Goal: Task Accomplishment & Management: Use online tool/utility

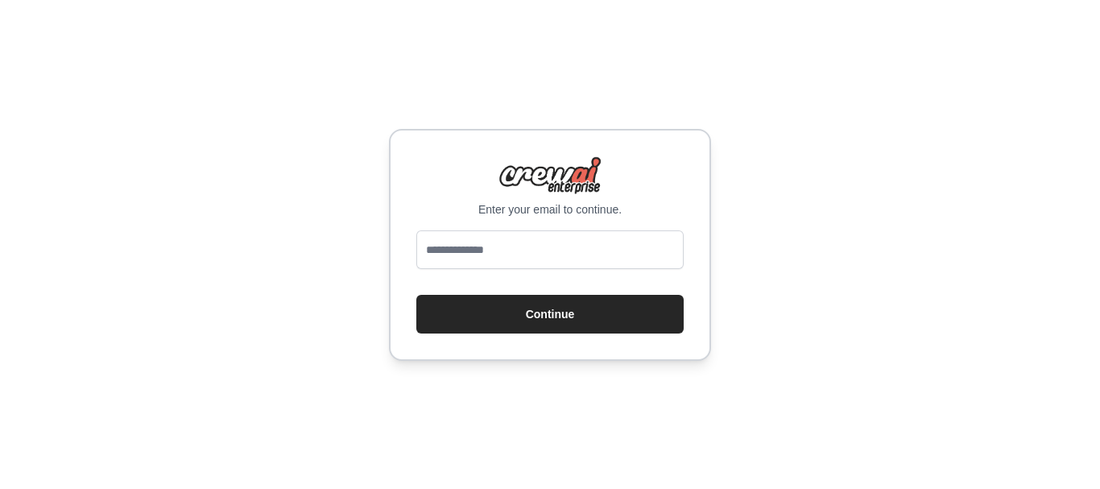
click at [443, 268] on input "email" at bounding box center [549, 249] width 267 height 39
type input "**********"
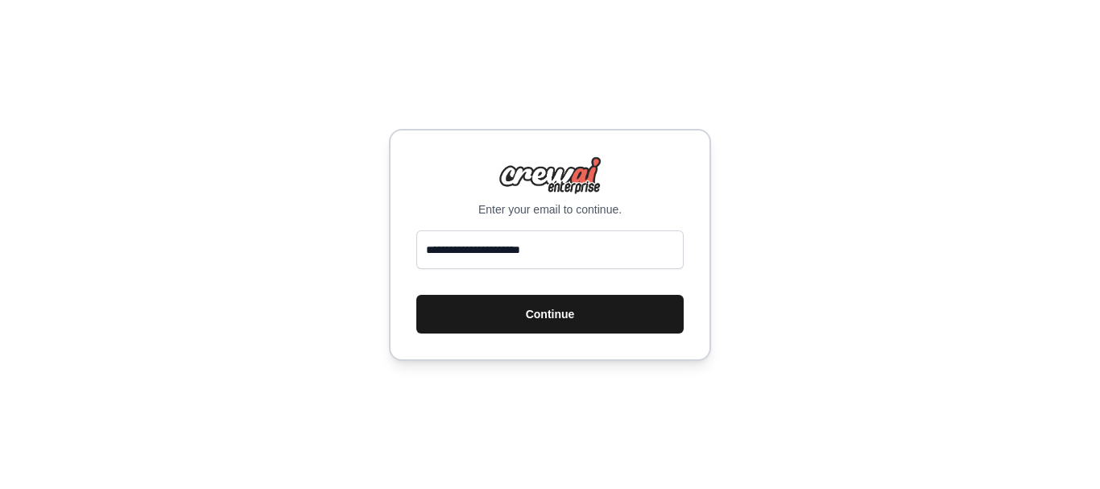
click at [568, 313] on button "Continue" at bounding box center [549, 314] width 267 height 39
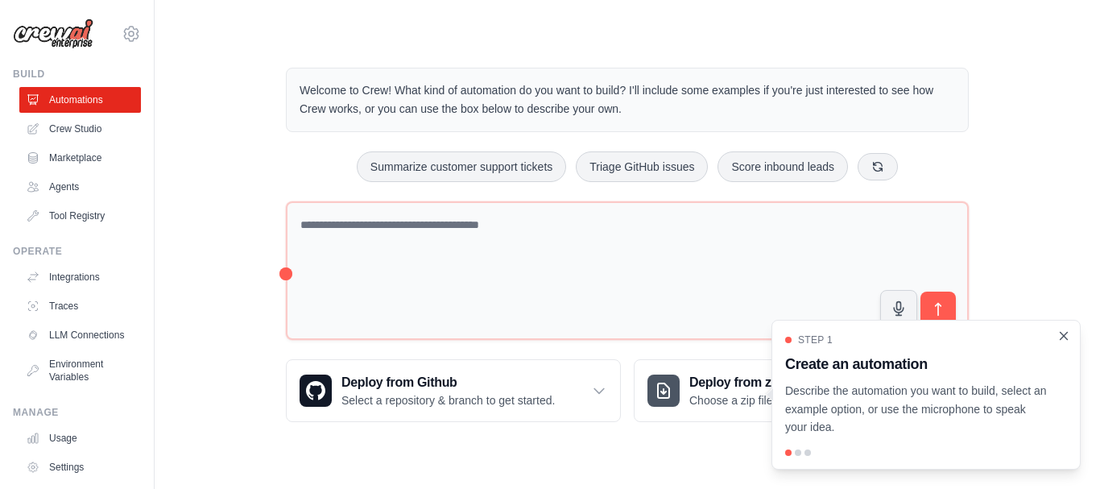
click at [1063, 337] on icon "Close walkthrough" at bounding box center [1064, 335] width 7 height 7
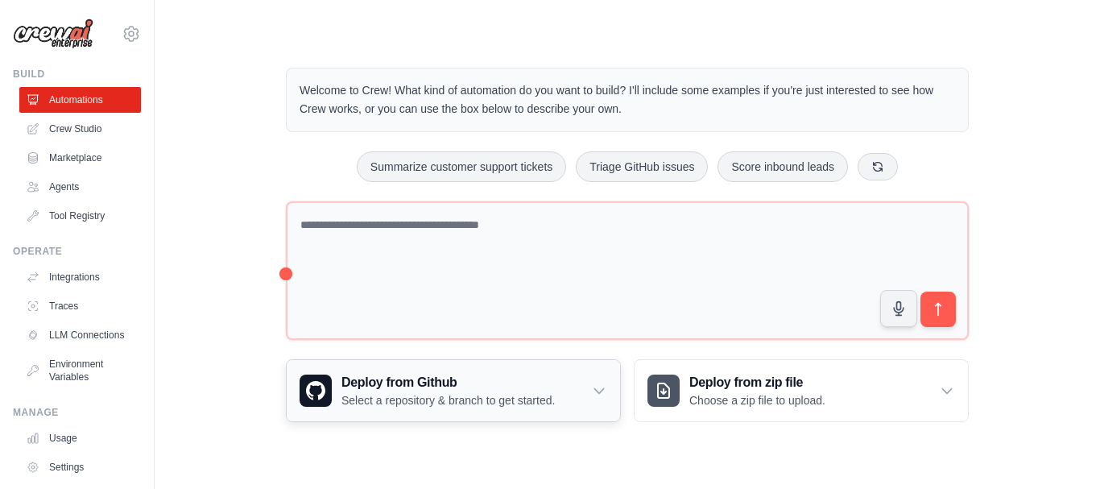
click at [607, 387] on div "Deploy from Github Select a repository & branch to get started." at bounding box center [453, 390] width 333 height 61
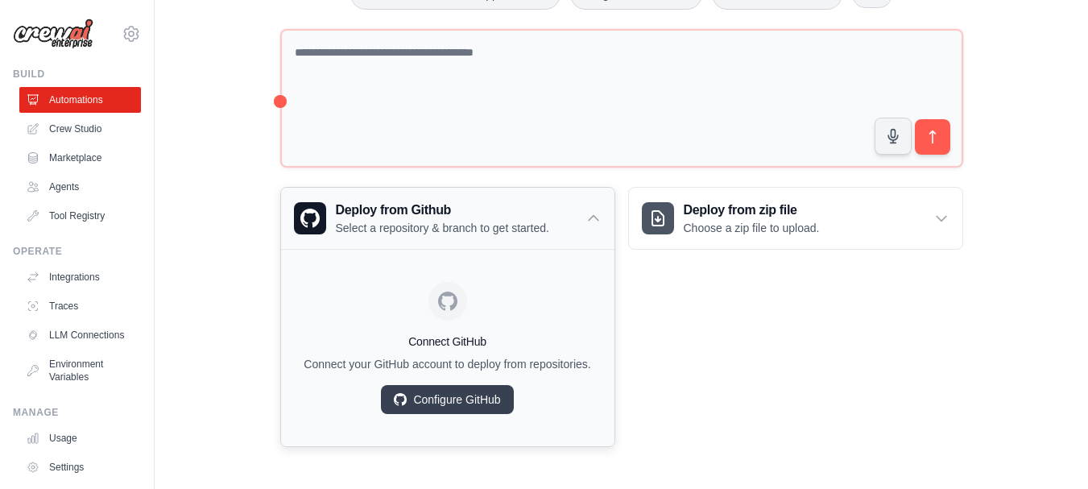
click at [593, 188] on div "Deploy from Github Select a repository & branch to get started." at bounding box center [447, 218] width 333 height 61
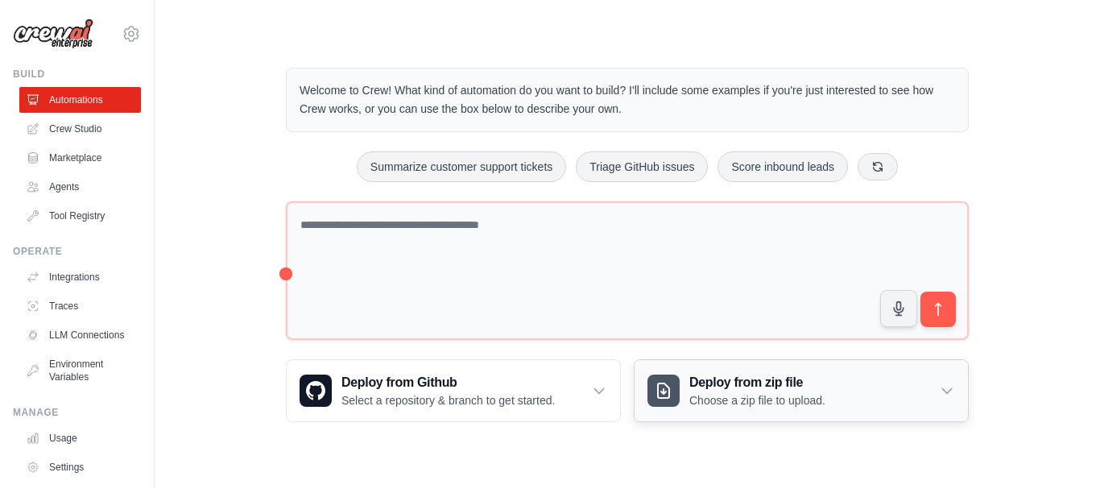
click at [942, 389] on icon at bounding box center [947, 391] width 10 height 5
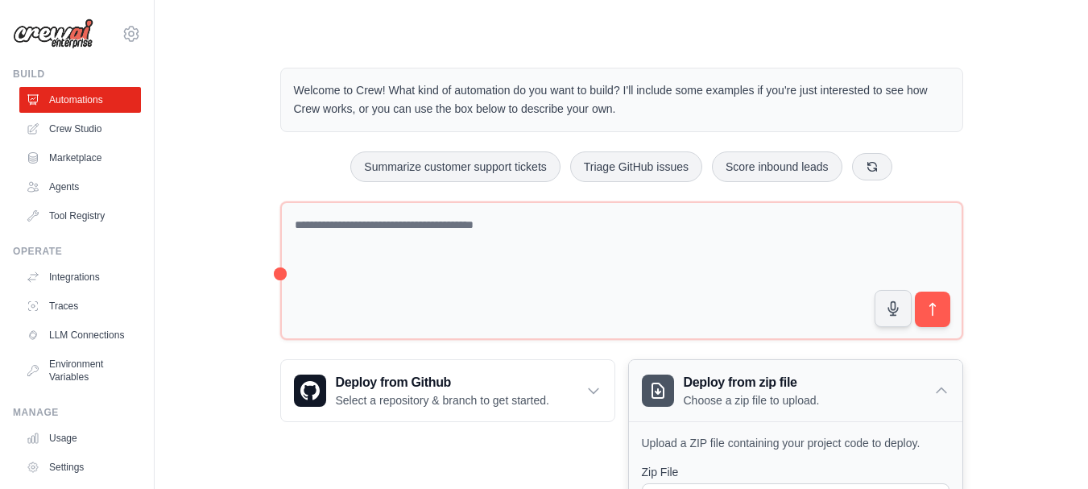
scroll to position [290, 0]
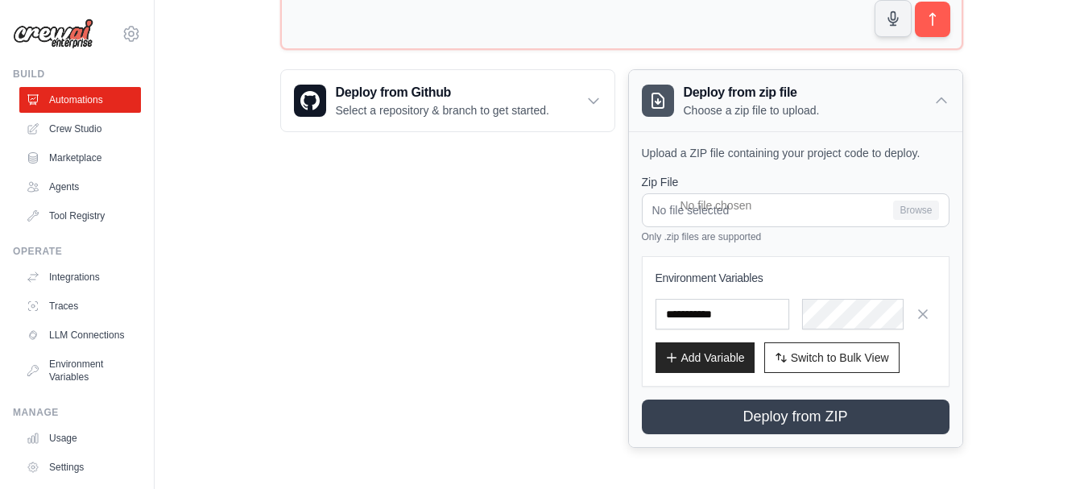
click at [942, 98] on icon at bounding box center [942, 100] width 10 height 5
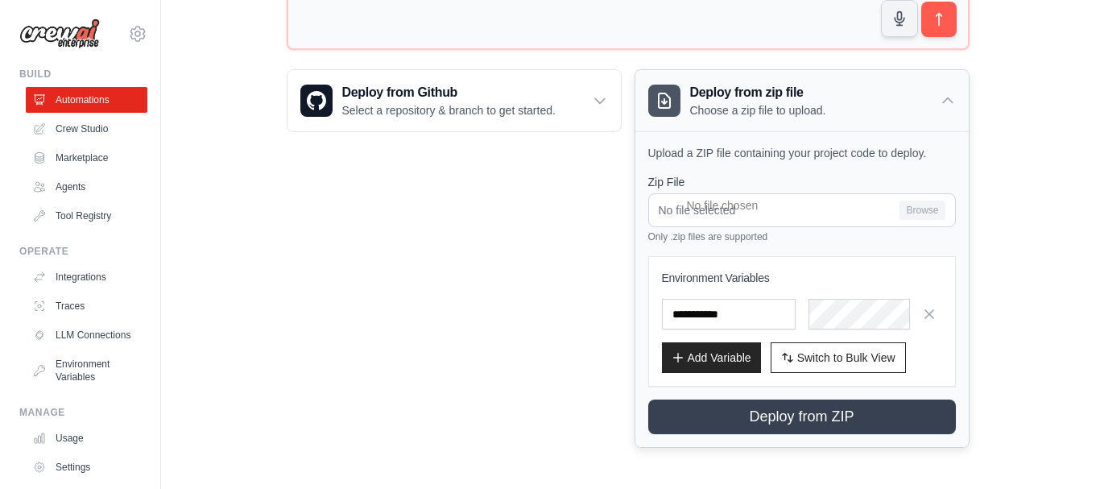
scroll to position [0, 0]
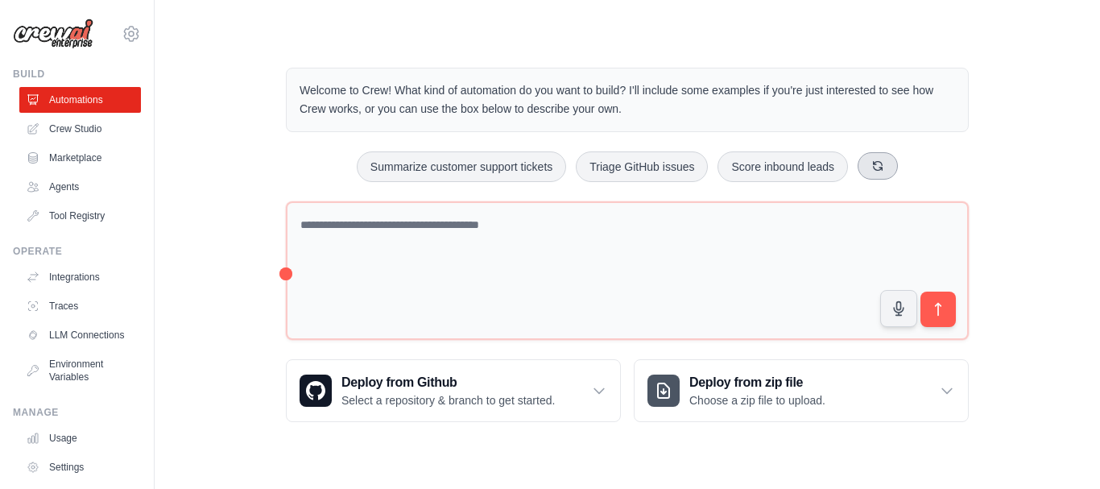
click at [879, 170] on button at bounding box center [878, 165] width 40 height 27
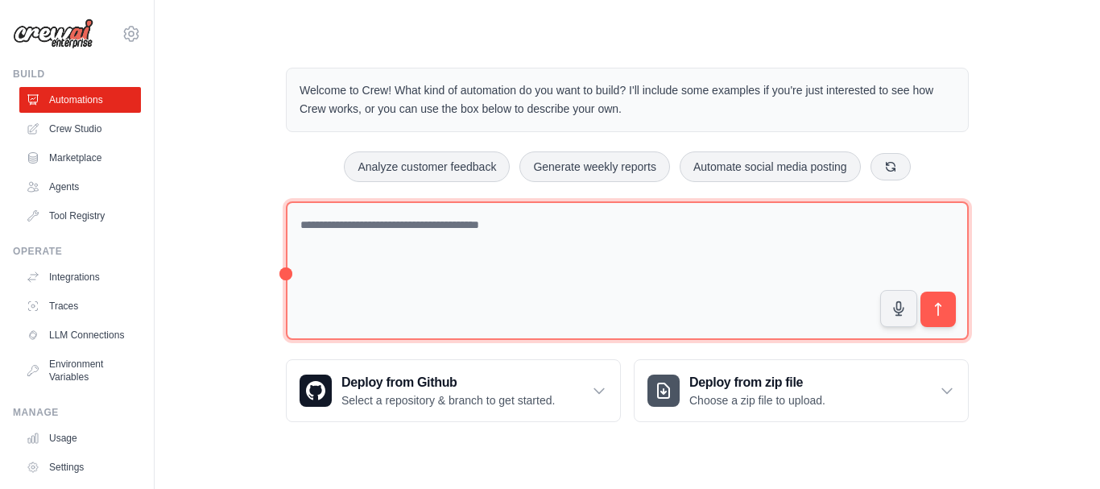
click at [559, 292] on textarea at bounding box center [627, 270] width 683 height 139
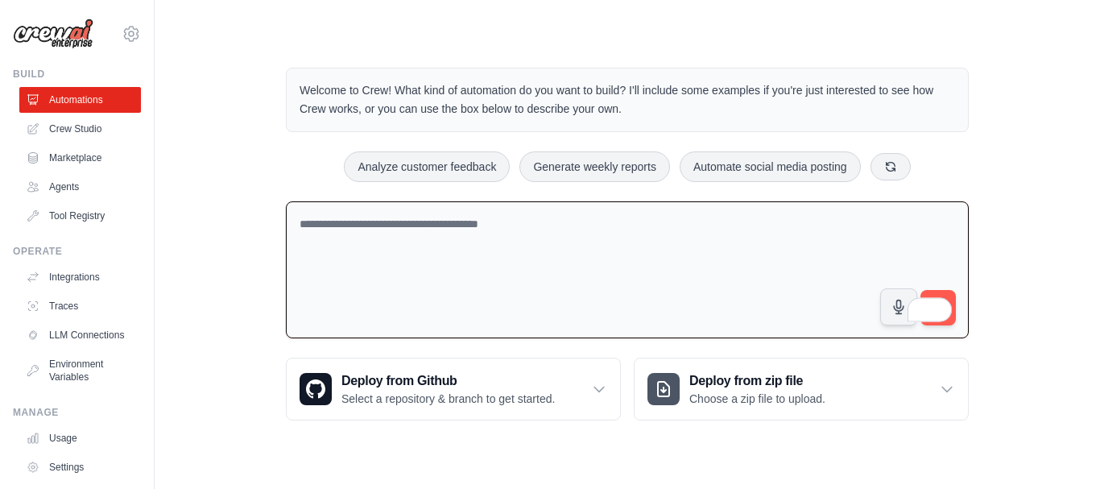
drag, startPoint x: 427, startPoint y: 291, endPoint x: 250, endPoint y: 248, distance: 181.5
click at [250, 248] on div "Welcome to Crew! What kind of automation do you want to build? I'll include som…" at bounding box center [627, 244] width 894 height 404
click at [71, 190] on link "Agents" at bounding box center [82, 187] width 122 height 26
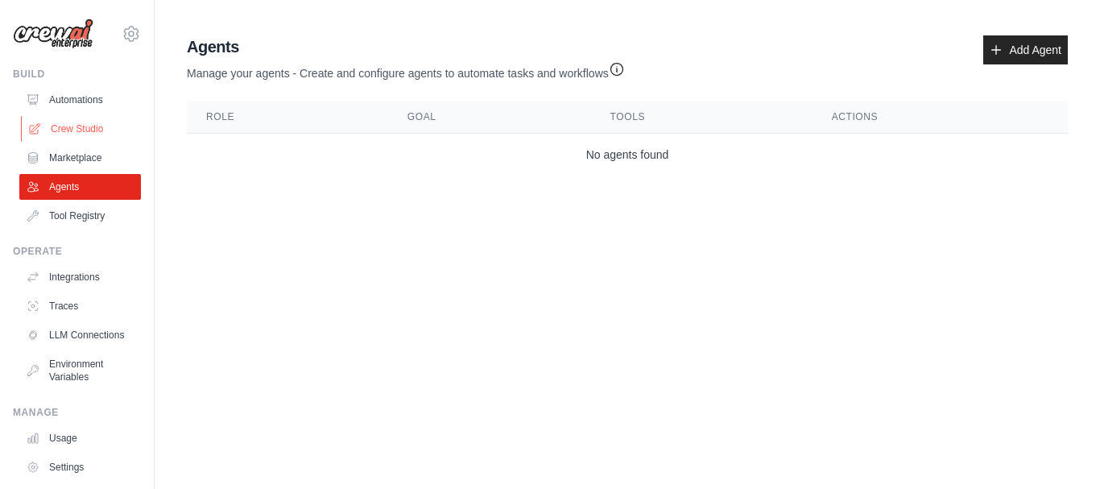
click at [74, 126] on link "Crew Studio" at bounding box center [82, 129] width 122 height 26
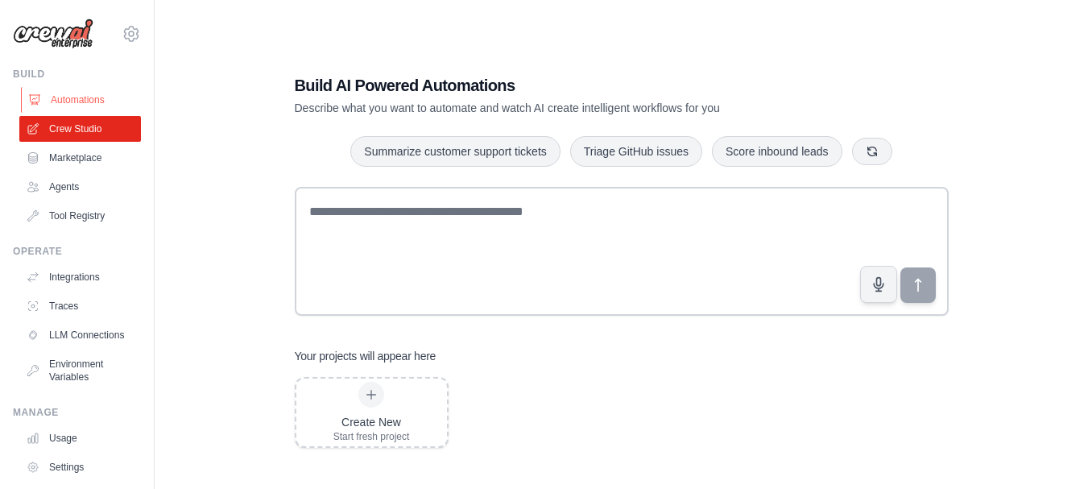
click at [85, 101] on link "Automations" at bounding box center [82, 100] width 122 height 26
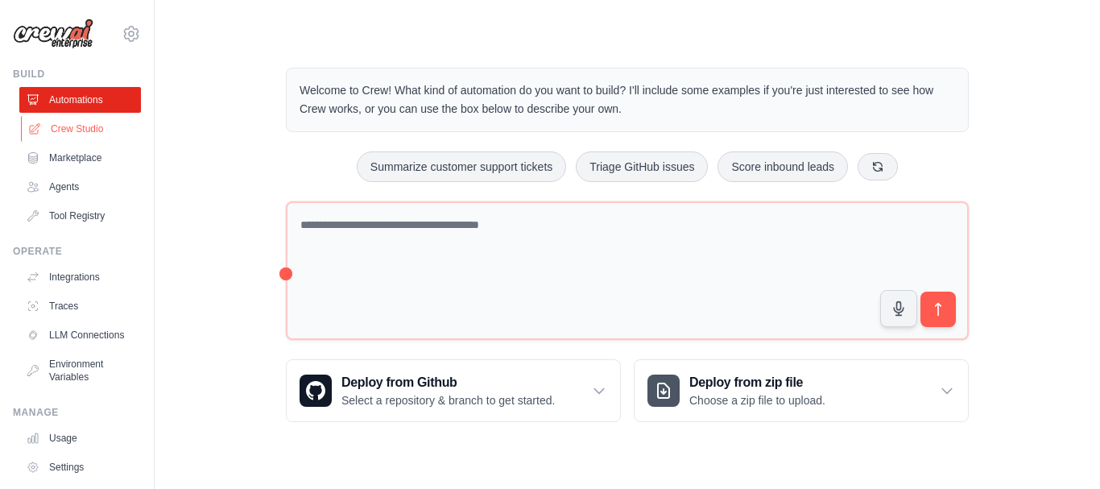
click at [85, 124] on link "Crew Studio" at bounding box center [82, 129] width 122 height 26
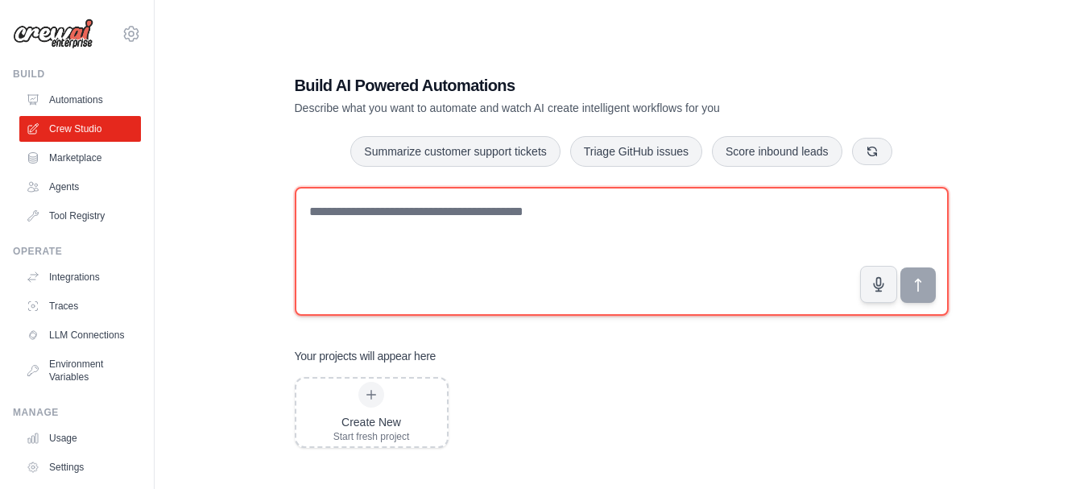
click at [743, 227] on textarea at bounding box center [622, 251] width 654 height 129
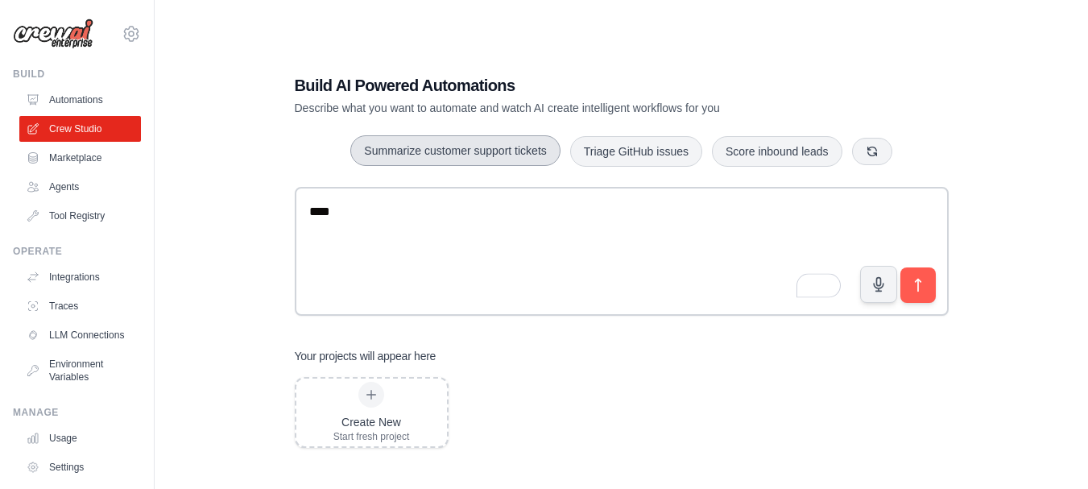
click at [487, 153] on button "Summarize customer support tickets" at bounding box center [454, 150] width 209 height 31
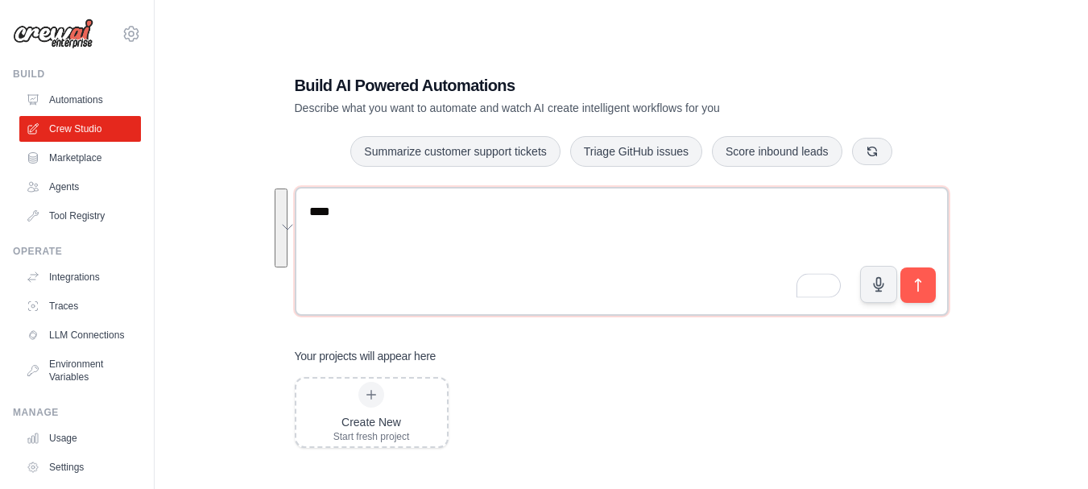
drag, startPoint x: 648, startPoint y: 279, endPoint x: 282, endPoint y: 206, distance: 372.8
click at [282, 206] on div "**********" at bounding box center [621, 260] width 693 height 425
type textarea "**********"
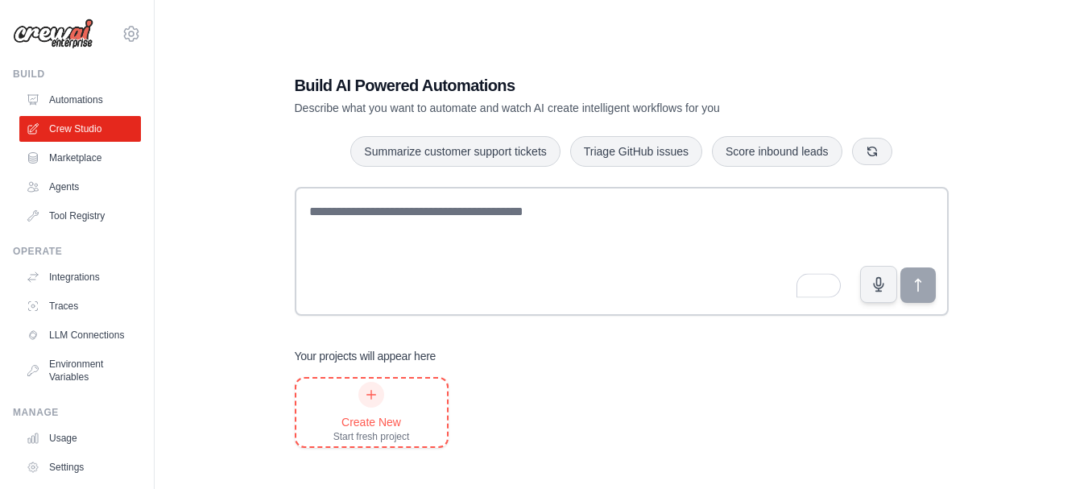
click at [383, 406] on div "Create New Start fresh project" at bounding box center [371, 412] width 77 height 61
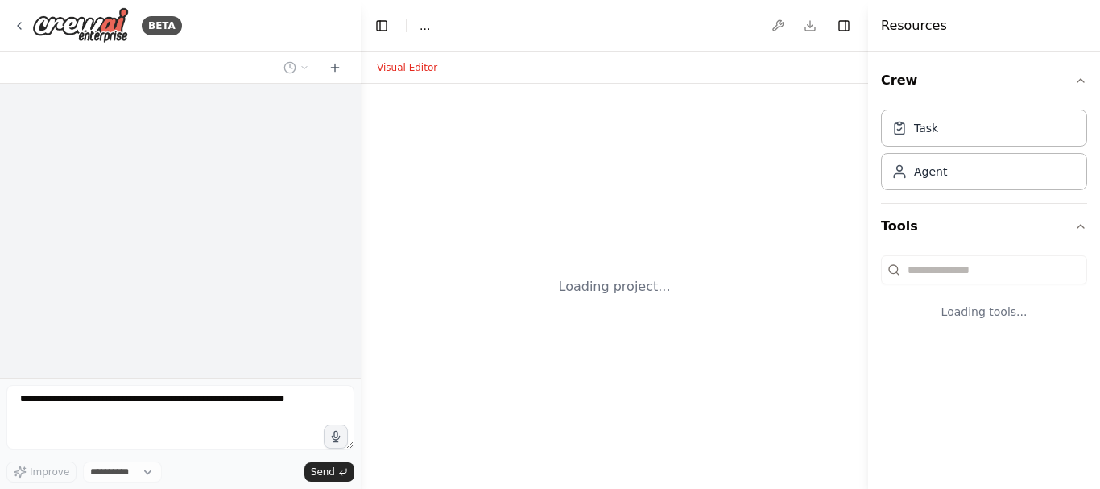
select select "****"
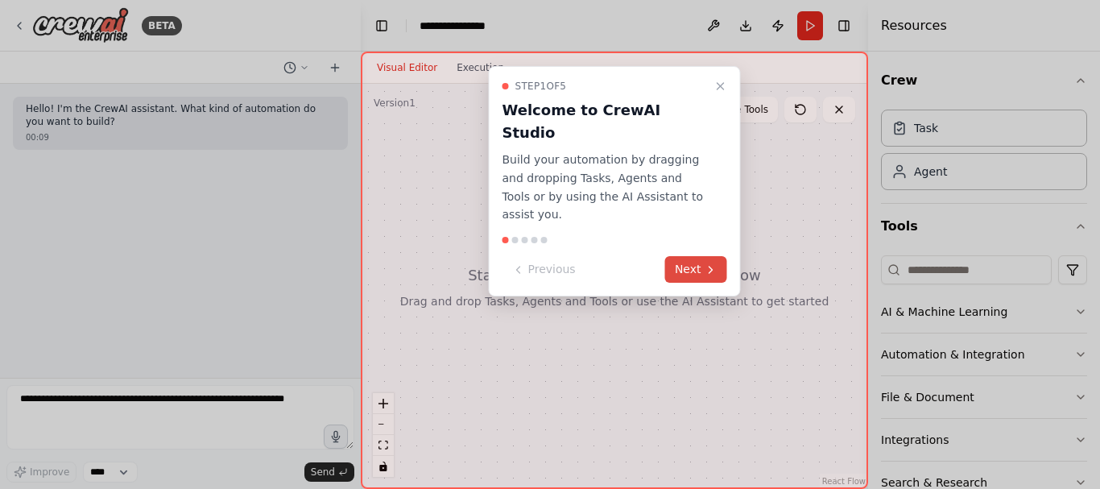
click at [701, 256] on button "Next" at bounding box center [696, 269] width 62 height 27
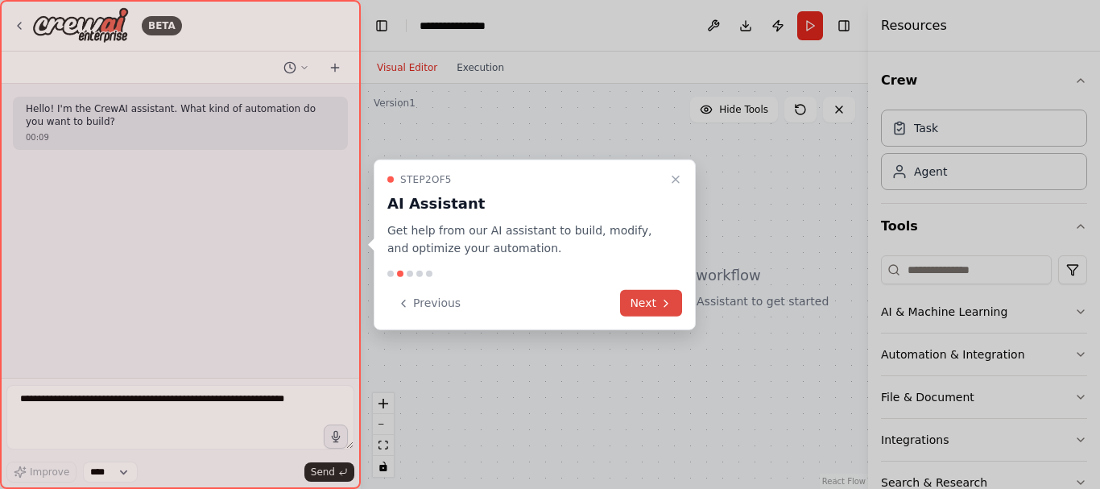
click at [652, 296] on button "Next" at bounding box center [651, 303] width 62 height 27
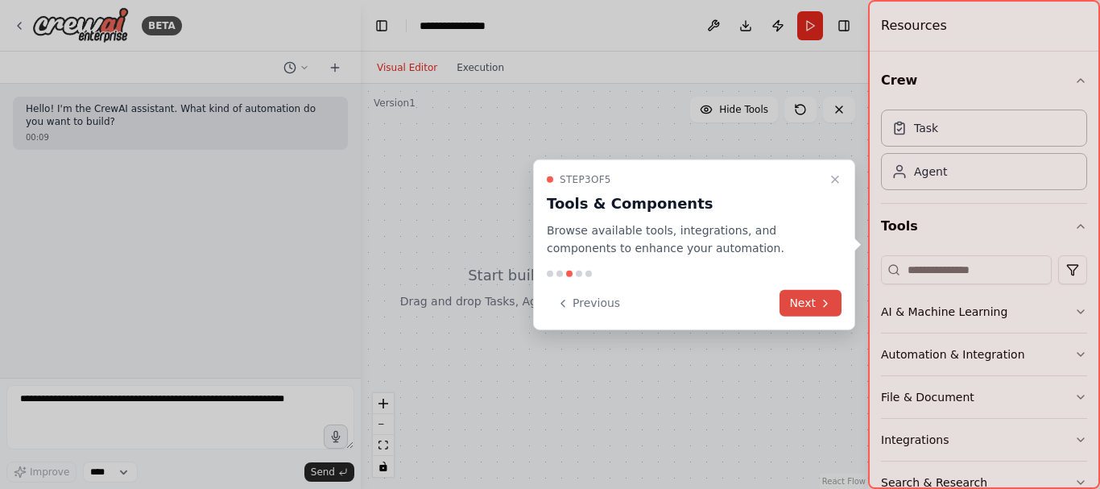
click at [801, 300] on button "Next" at bounding box center [811, 303] width 62 height 27
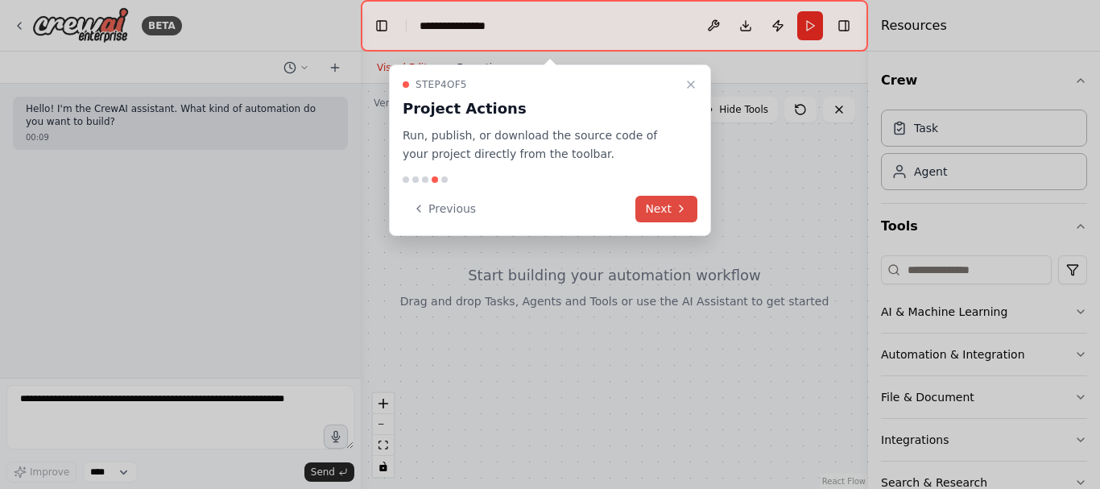
click at [668, 197] on button "Next" at bounding box center [666, 209] width 62 height 27
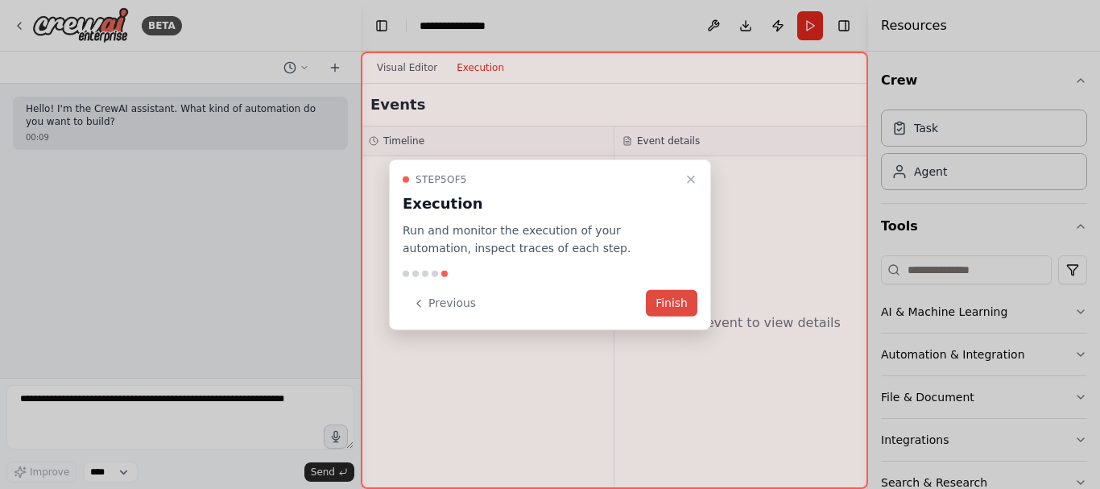
click at [673, 311] on button "Finish" at bounding box center [672, 303] width 52 height 27
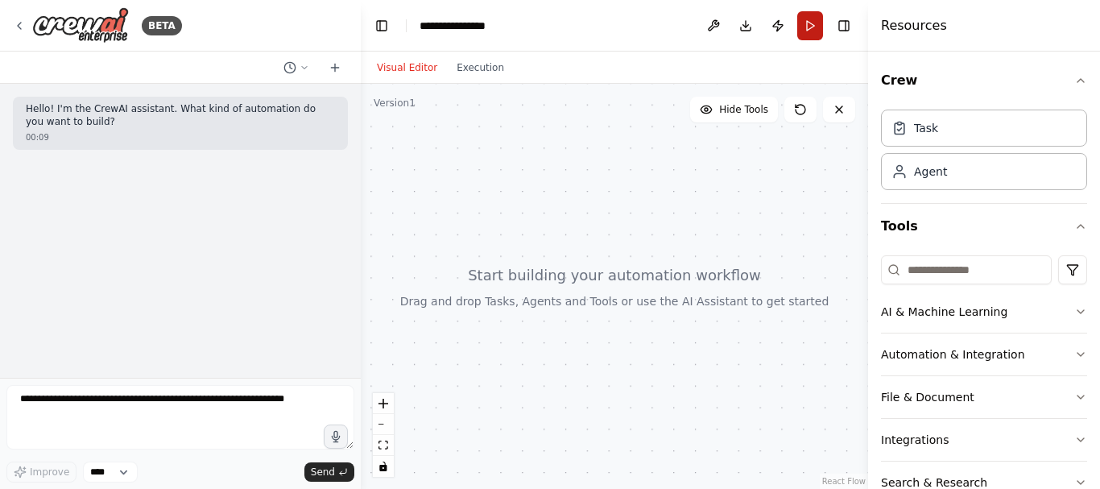
click at [814, 34] on button "Run" at bounding box center [810, 25] width 26 height 29
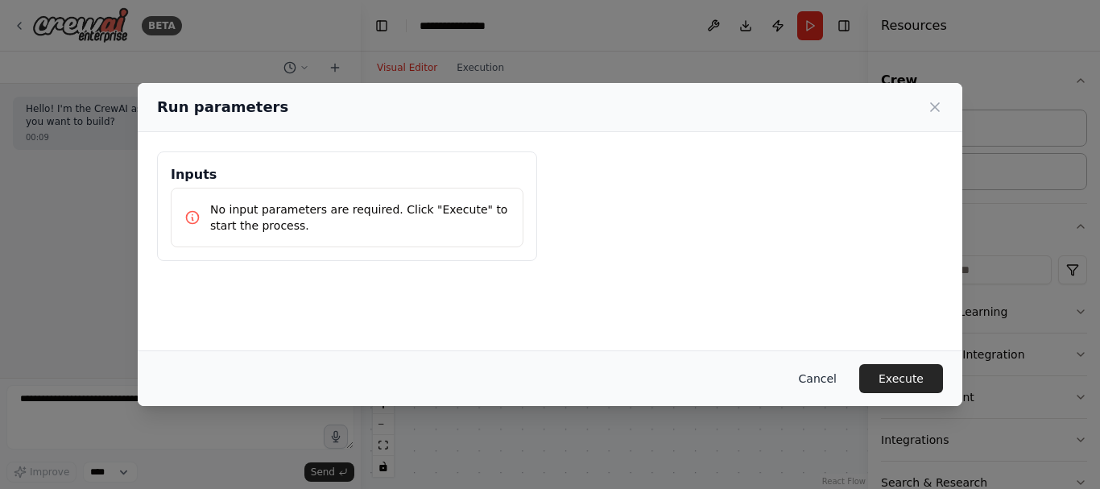
click at [816, 375] on button "Cancel" at bounding box center [818, 378] width 64 height 29
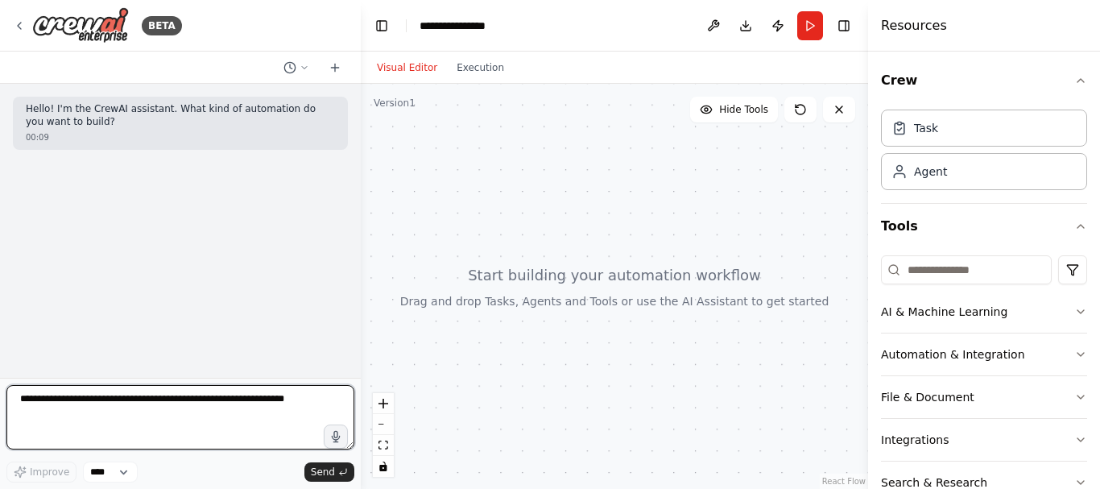
click at [147, 416] on textarea at bounding box center [180, 417] width 348 height 64
type textarea "**********"
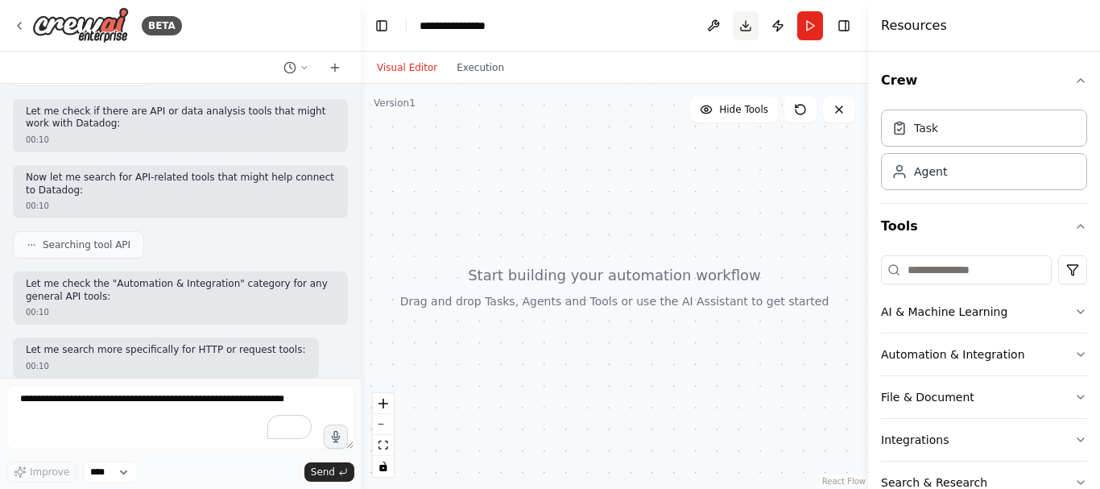
scroll to position [536, 0]
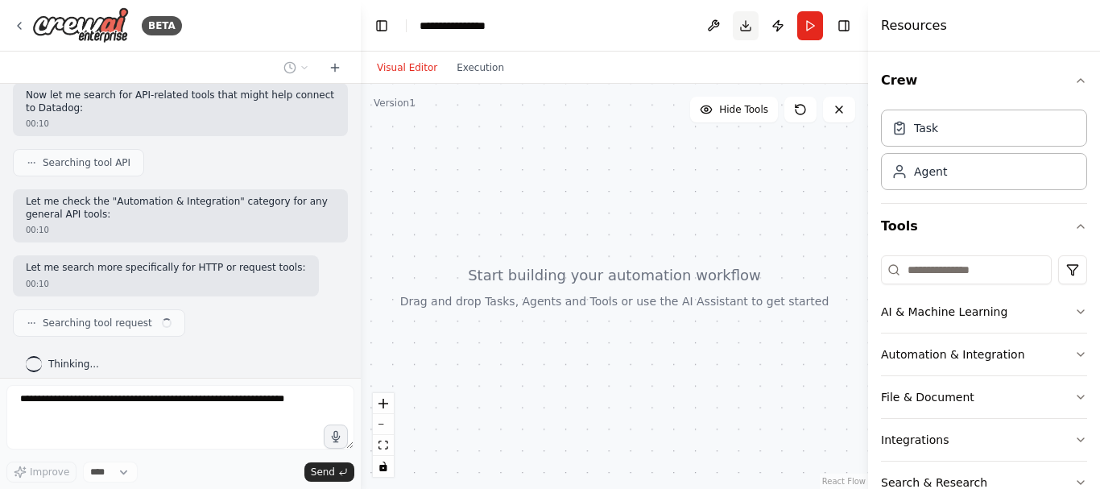
click at [752, 31] on button "Download" at bounding box center [746, 25] width 26 height 29
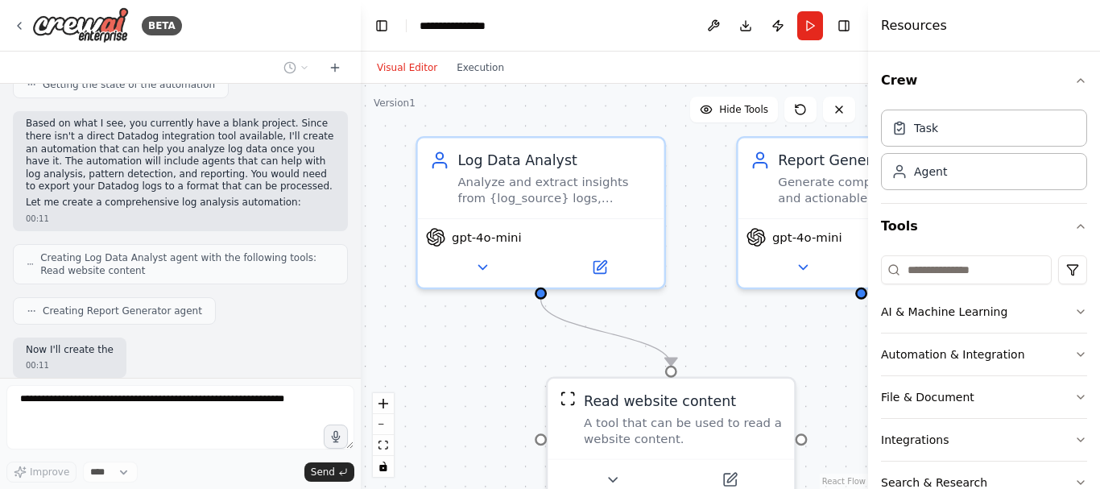
scroll to position [1012, 0]
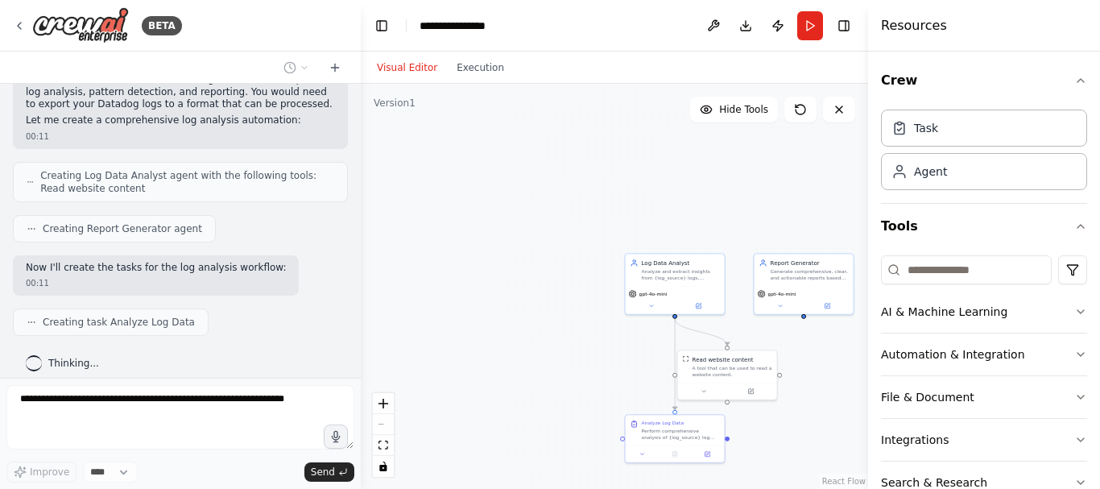
click at [548, 278] on div ".deletable-edge-delete-btn { width: 20px; height: 20px; border: 0px solid #ffff…" at bounding box center [614, 286] width 507 height 405
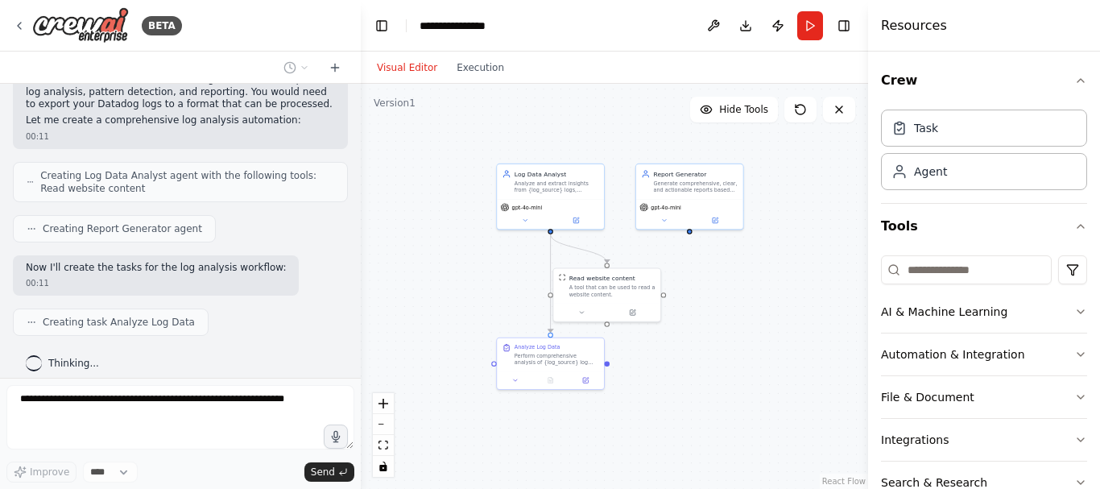
drag, startPoint x: 635, startPoint y: 330, endPoint x: 499, endPoint y: 243, distance: 160.9
click at [499, 243] on div ".deletable-edge-delete-btn { width: 20px; height: 20px; border: 0px solid #ffff…" at bounding box center [614, 286] width 507 height 405
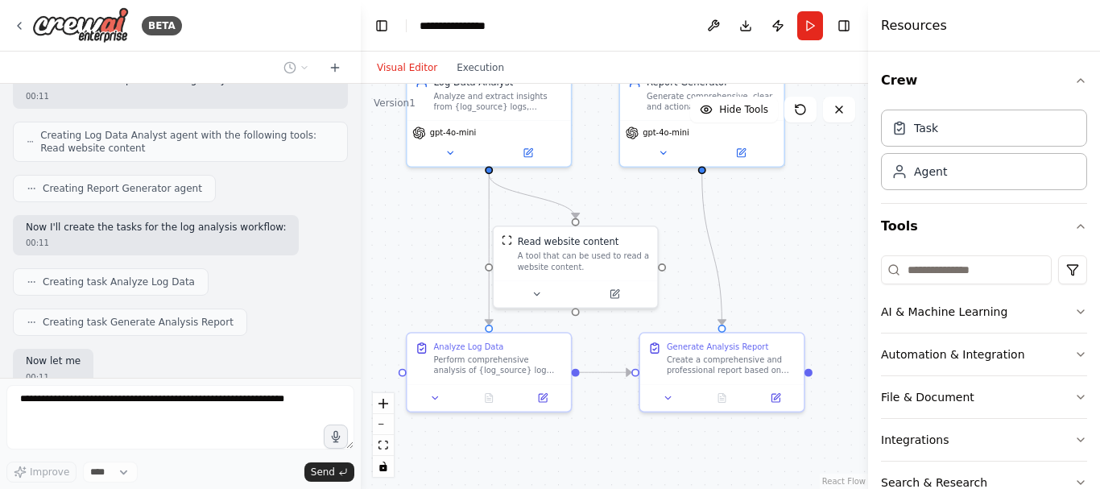
scroll to position [1146, 0]
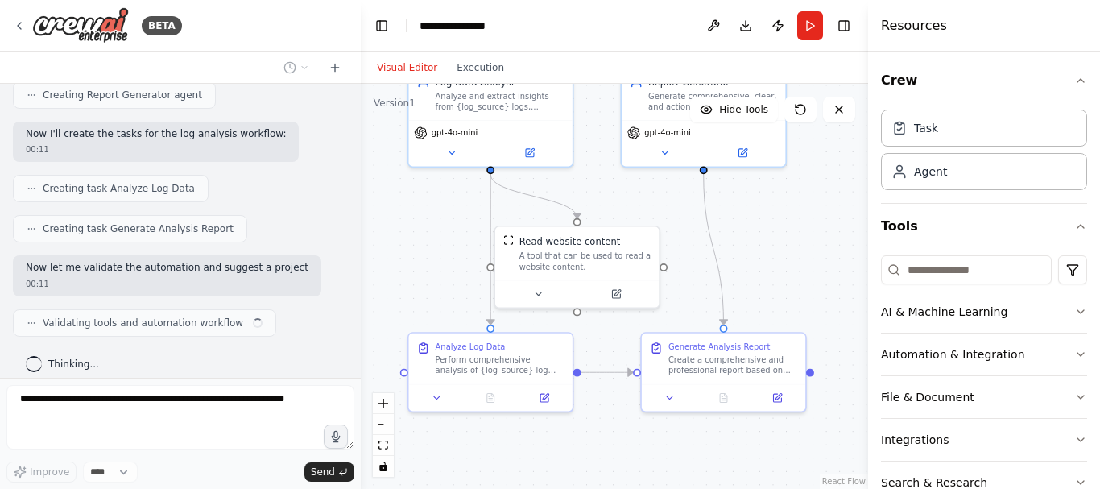
drag, startPoint x: 751, startPoint y: 239, endPoint x: 816, endPoint y: 238, distance: 65.2
click at [816, 238] on div ".deletable-edge-delete-btn { width: 20px; height: 20px; border: 0px solid #ffff…" at bounding box center [614, 286] width 507 height 405
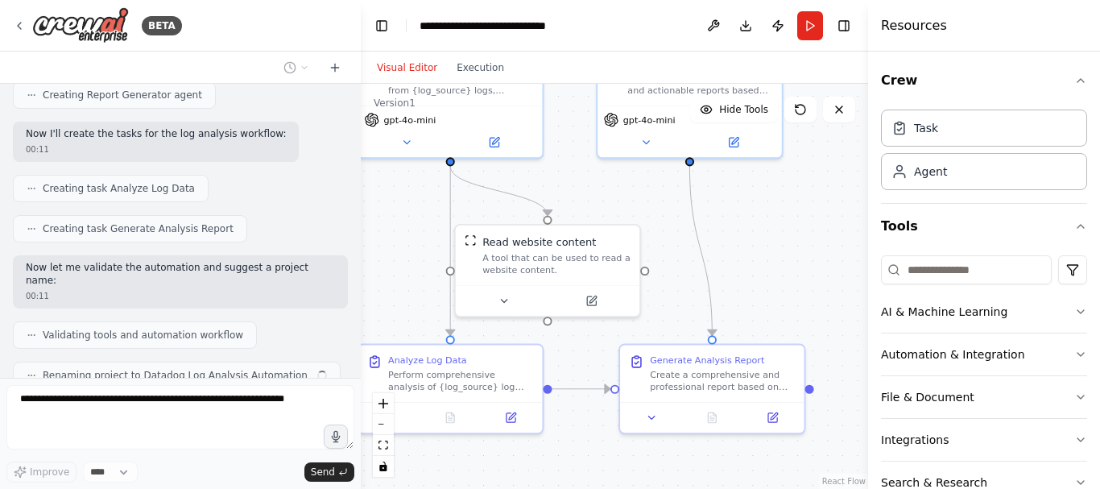
scroll to position [1186, 0]
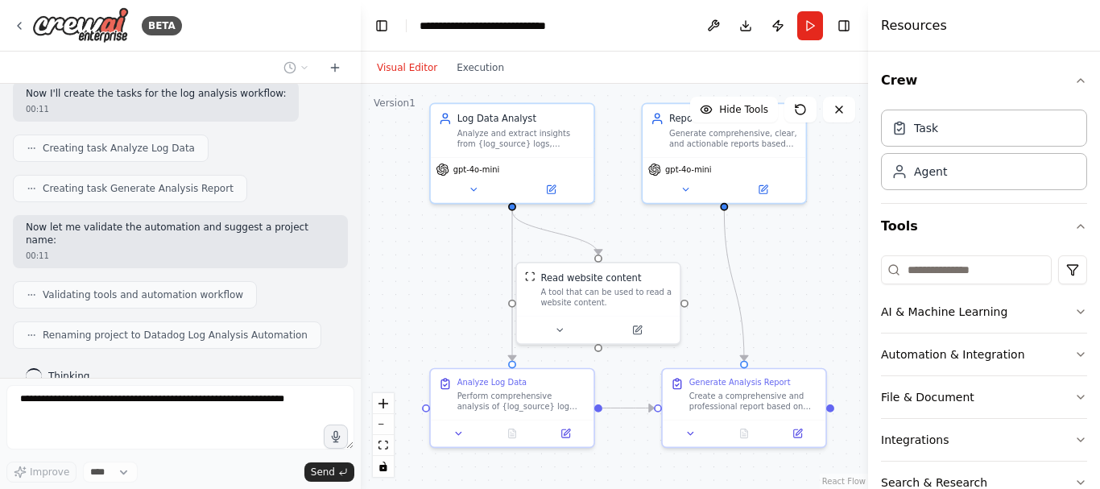
drag, startPoint x: 816, startPoint y: 238, endPoint x: 836, endPoint y: 275, distance: 41.5
click at [836, 275] on div ".deletable-edge-delete-btn { width: 20px; height: 20px; border: 0px solid #ffff…" at bounding box center [614, 286] width 507 height 405
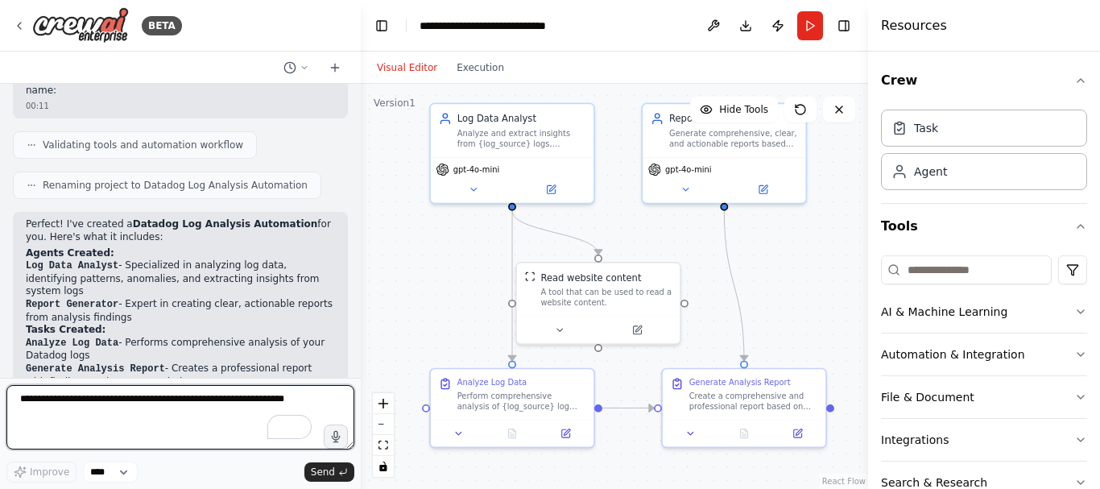
scroll to position [1331, 0]
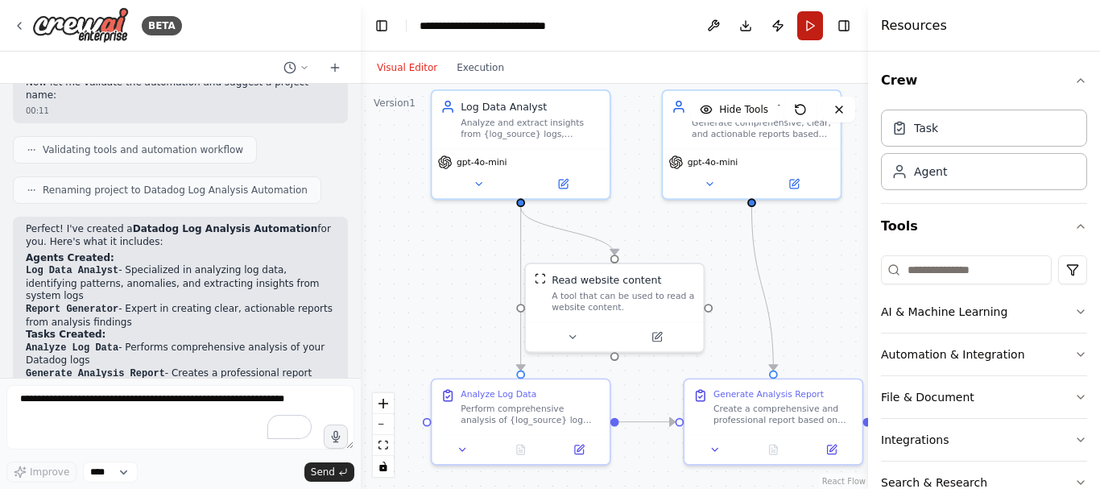
click at [816, 29] on button "Run" at bounding box center [810, 25] width 26 height 29
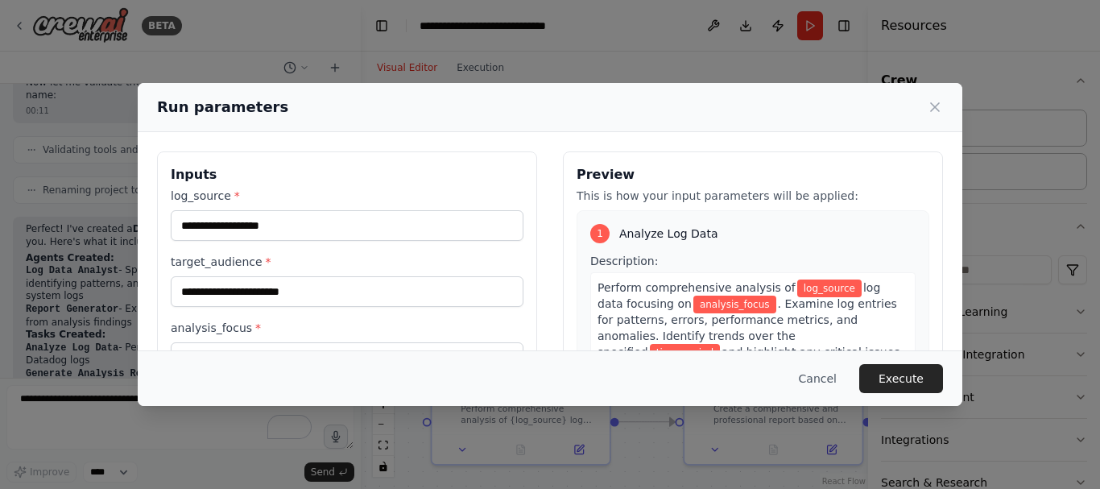
scroll to position [2, 0]
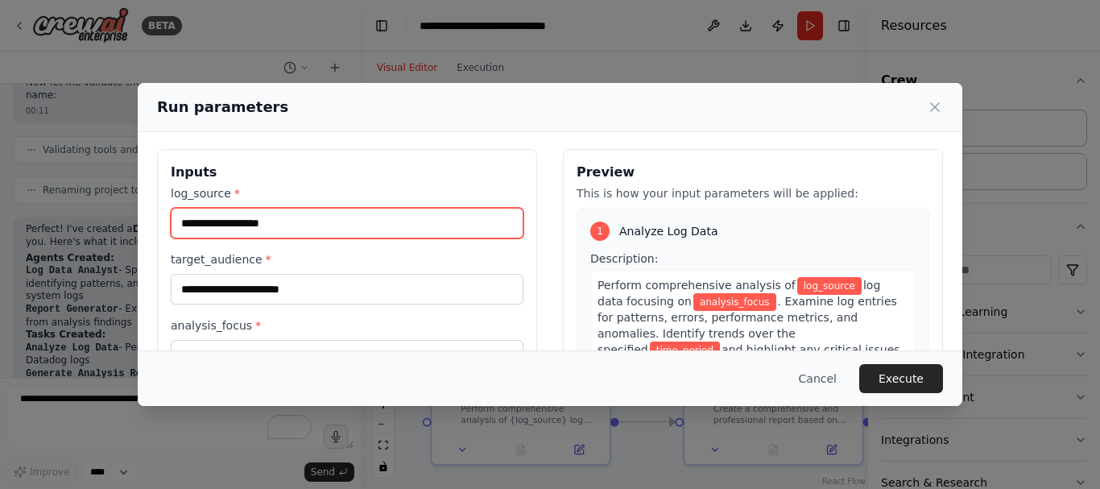
click at [384, 226] on input "log_source *" at bounding box center [347, 223] width 353 height 31
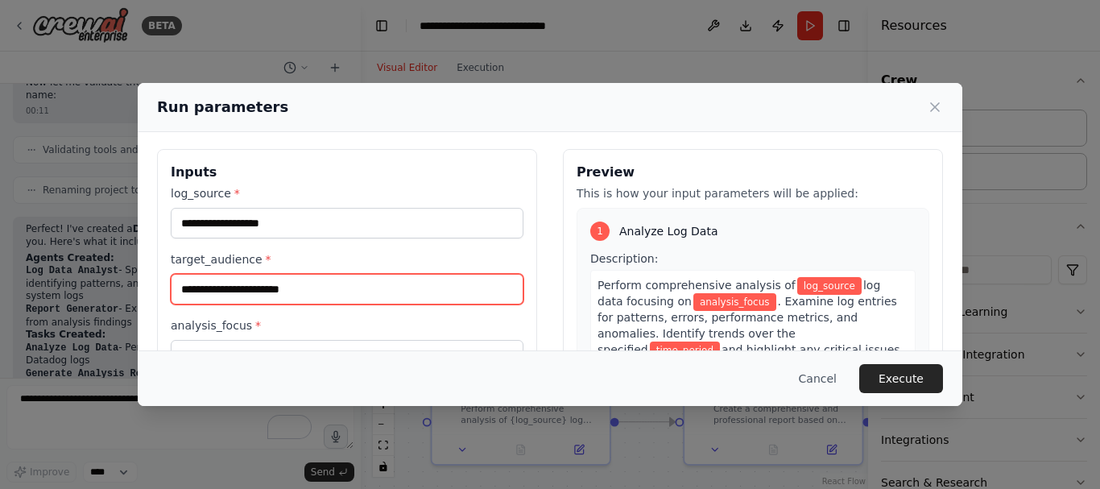
click at [363, 300] on input "target_audience *" at bounding box center [347, 289] width 353 height 31
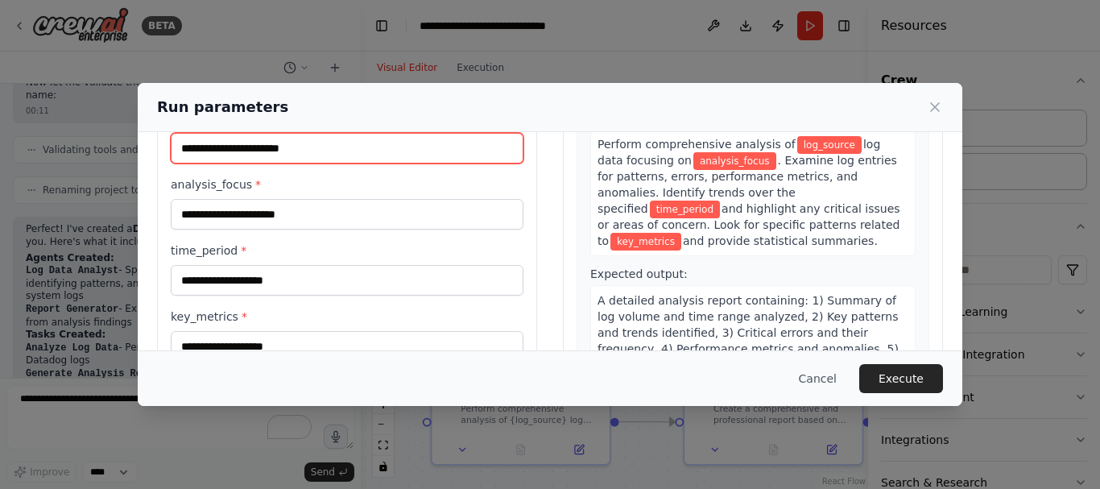
scroll to position [202, 0]
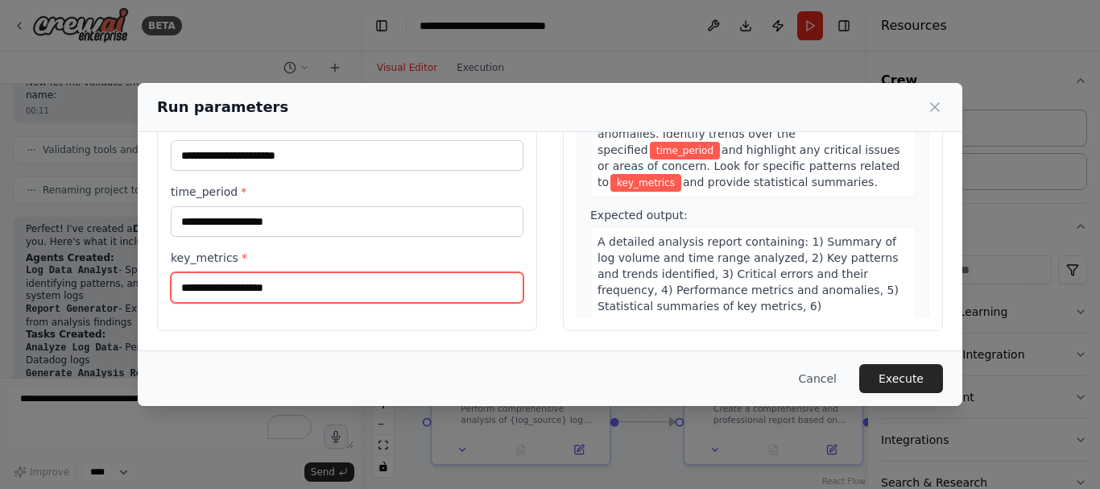
click at [363, 298] on input "key_metrics *" at bounding box center [347, 287] width 353 height 31
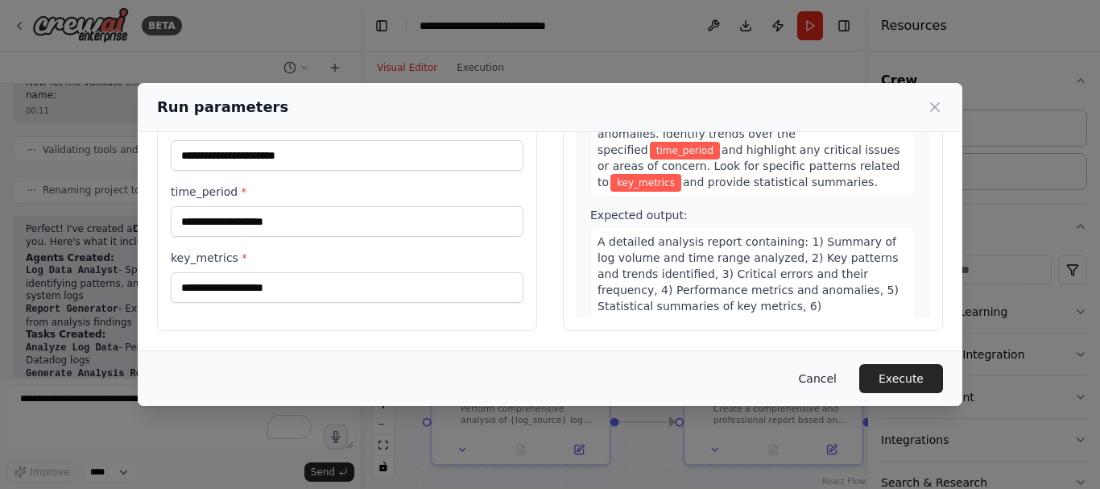
click at [825, 387] on button "Cancel" at bounding box center [818, 378] width 64 height 29
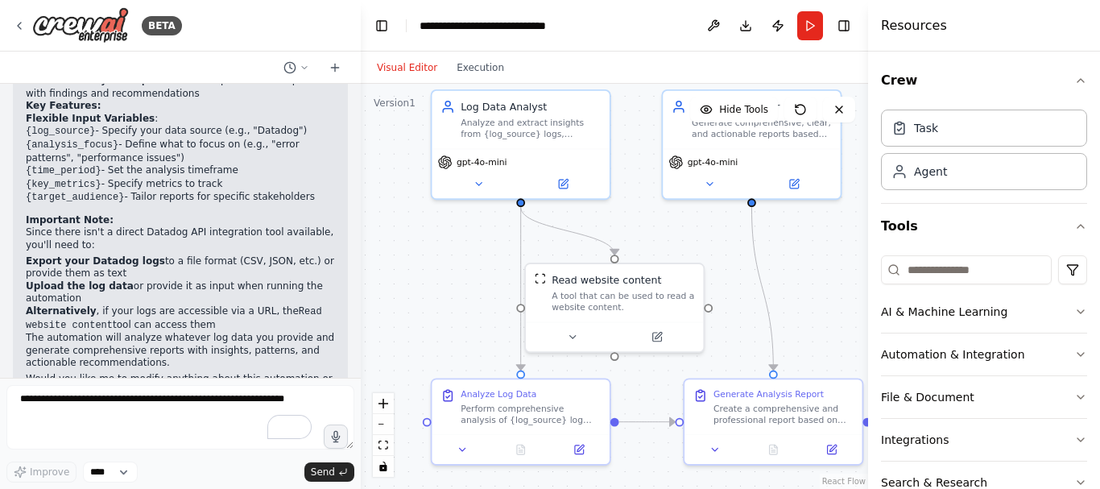
scroll to position [1650, 0]
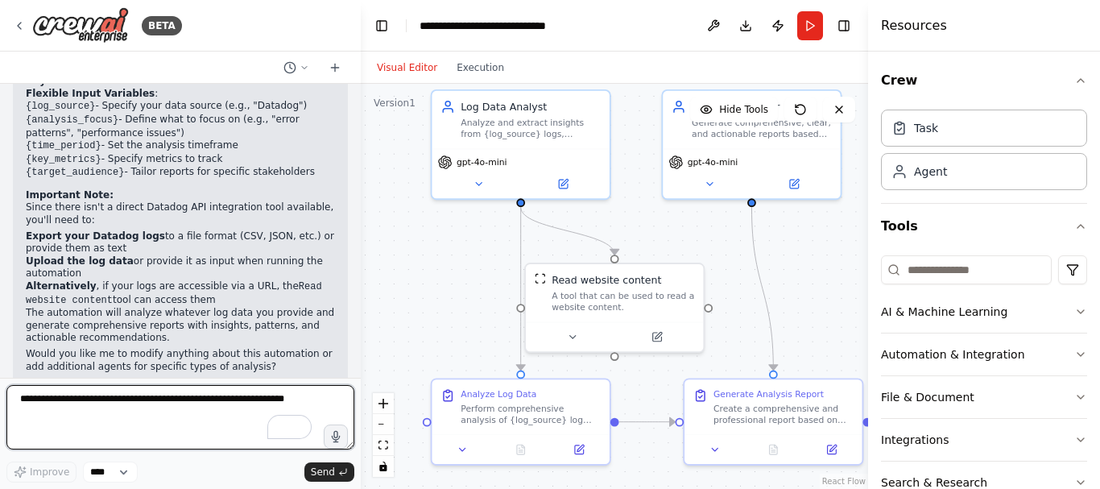
click at [114, 424] on textarea "To enrich screen reader interactions, please activate Accessibility in Grammarl…" at bounding box center [180, 417] width 348 height 64
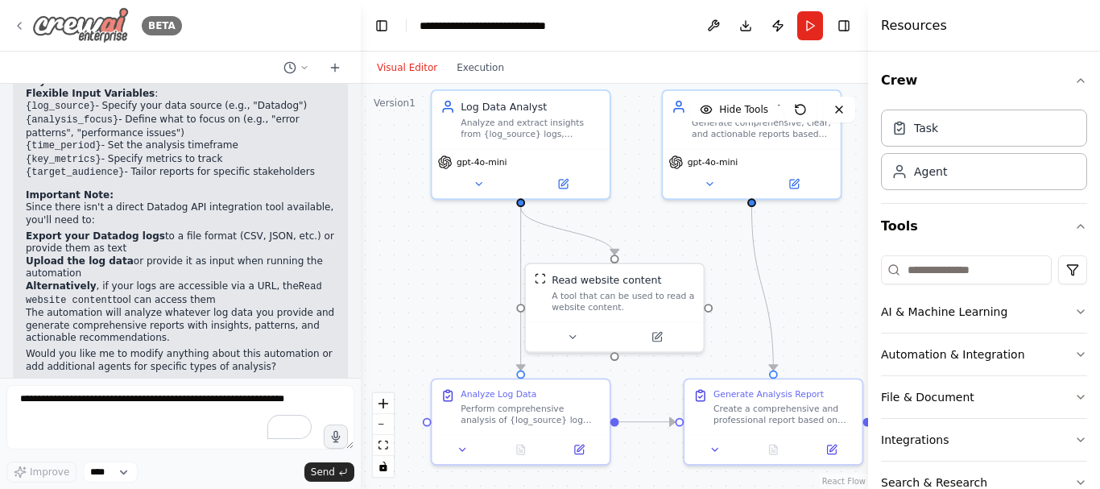
click at [76, 20] on img at bounding box center [80, 25] width 97 height 36
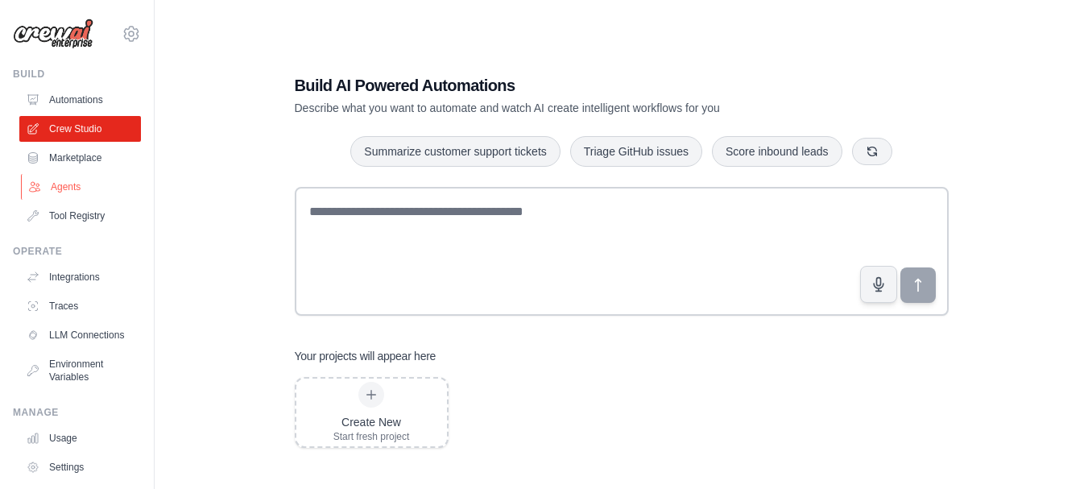
click at [68, 184] on link "Agents" at bounding box center [82, 187] width 122 height 26
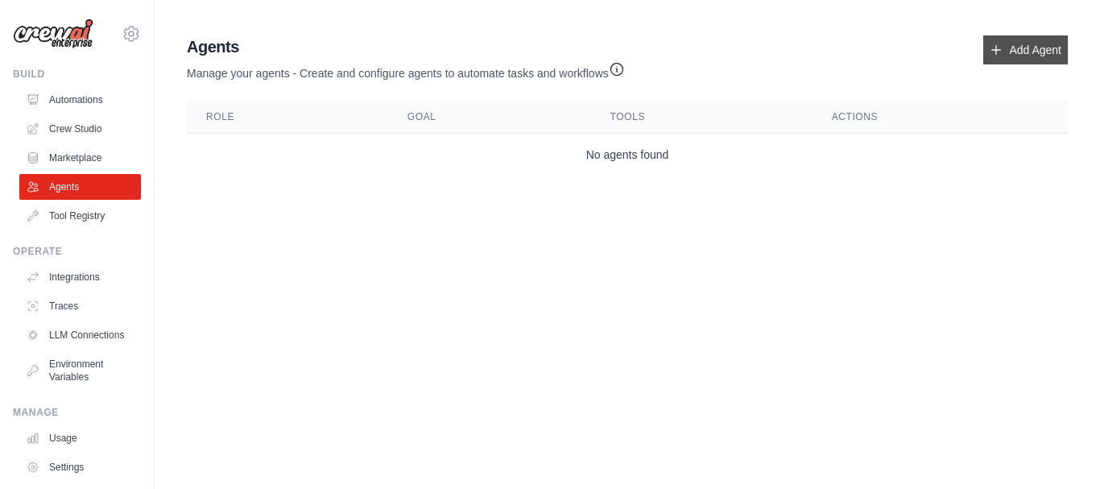
click at [1041, 44] on link "Add Agent" at bounding box center [1025, 49] width 85 height 29
click at [1029, 48] on link "Add Agent" at bounding box center [1025, 49] width 85 height 29
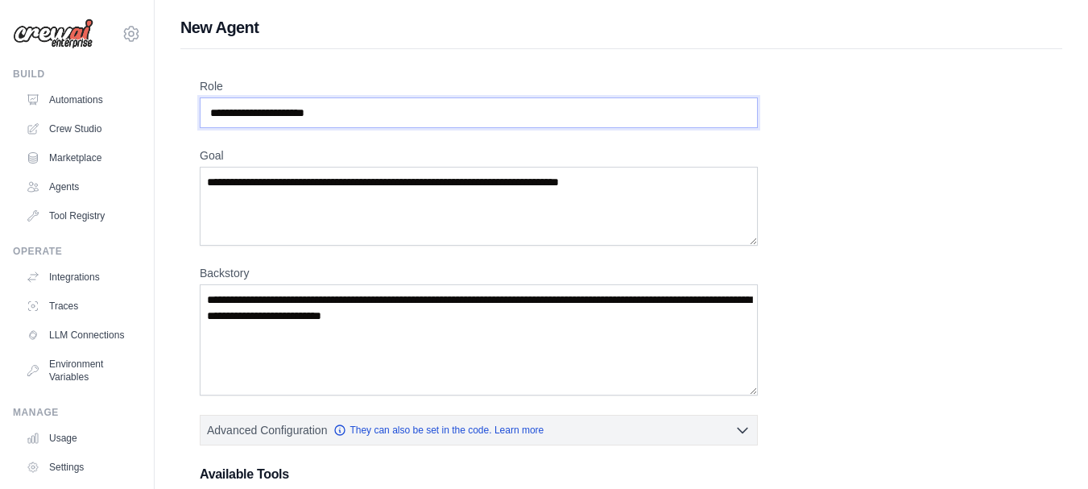
click at [486, 102] on input "Role" at bounding box center [479, 112] width 558 height 31
type input "*"
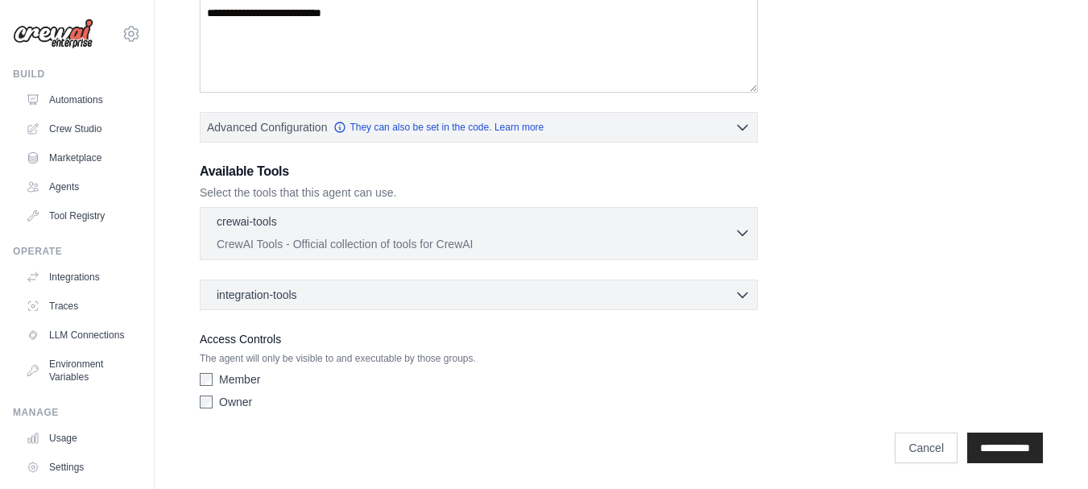
type input "*********"
click at [523, 239] on p "CrewAI Tools - Official collection of tools for CrewAI" at bounding box center [476, 244] width 518 height 16
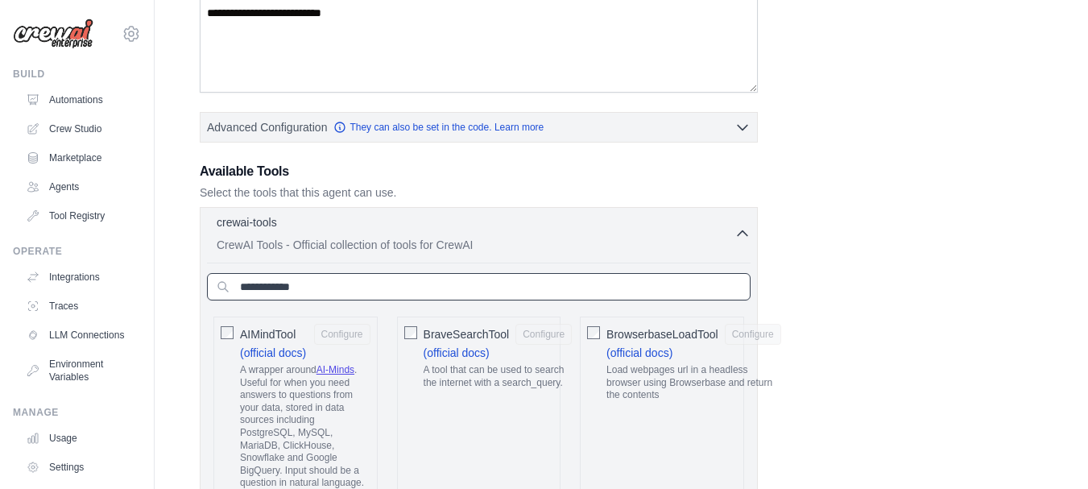
click at [450, 292] on input "text" at bounding box center [479, 286] width 544 height 27
type input "*"
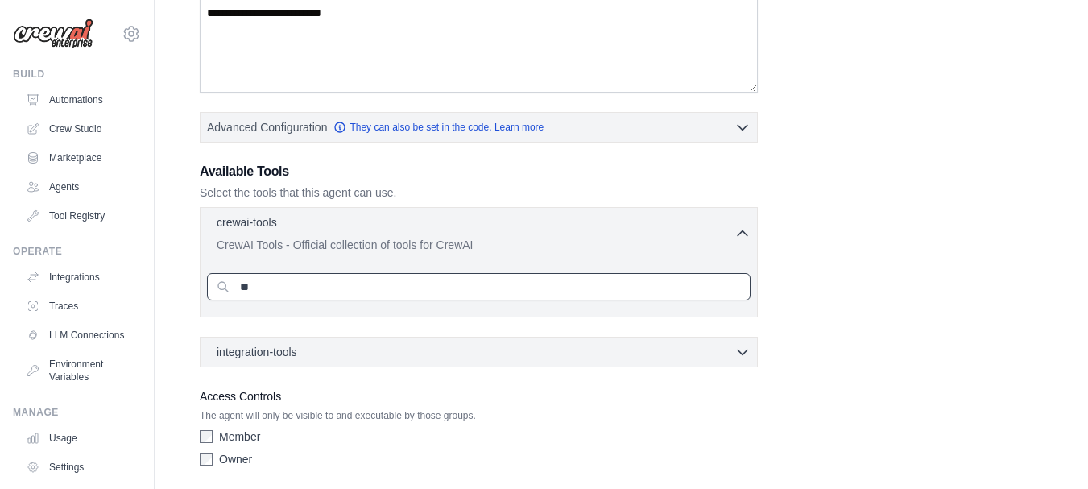
type input "*"
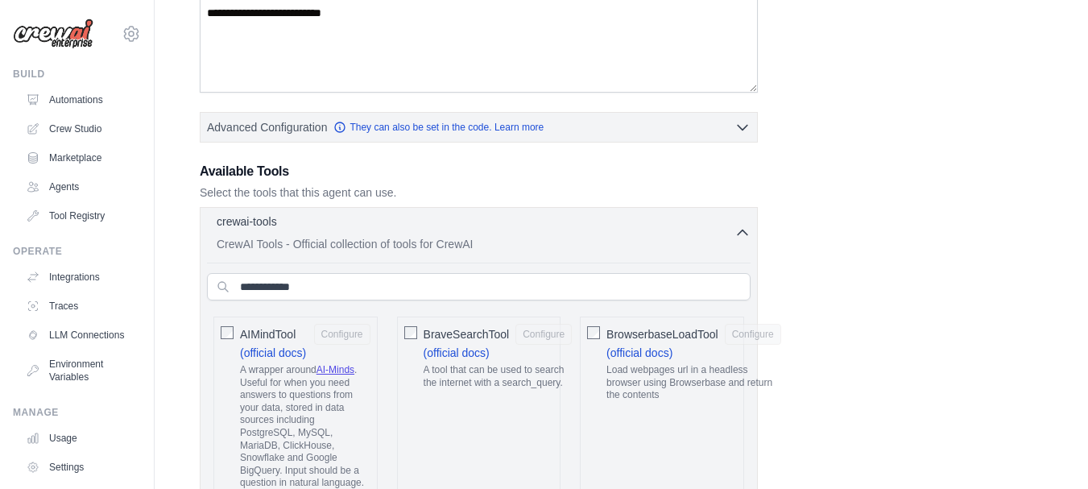
click at [747, 219] on button "crewai-tools 0 selected CrewAI Tools - Official collection of tools for CrewAI" at bounding box center [479, 232] width 544 height 39
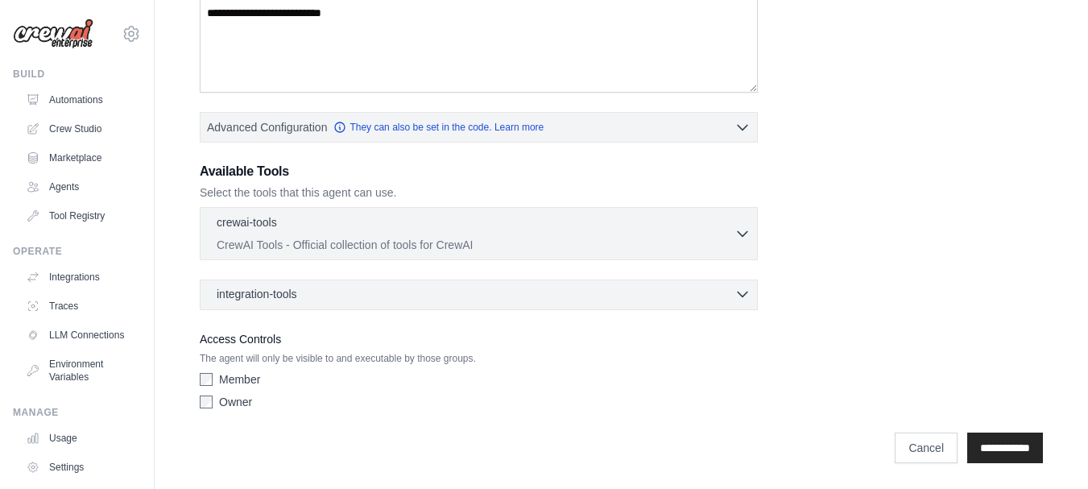
click at [747, 287] on icon "button" at bounding box center [743, 294] width 16 height 16
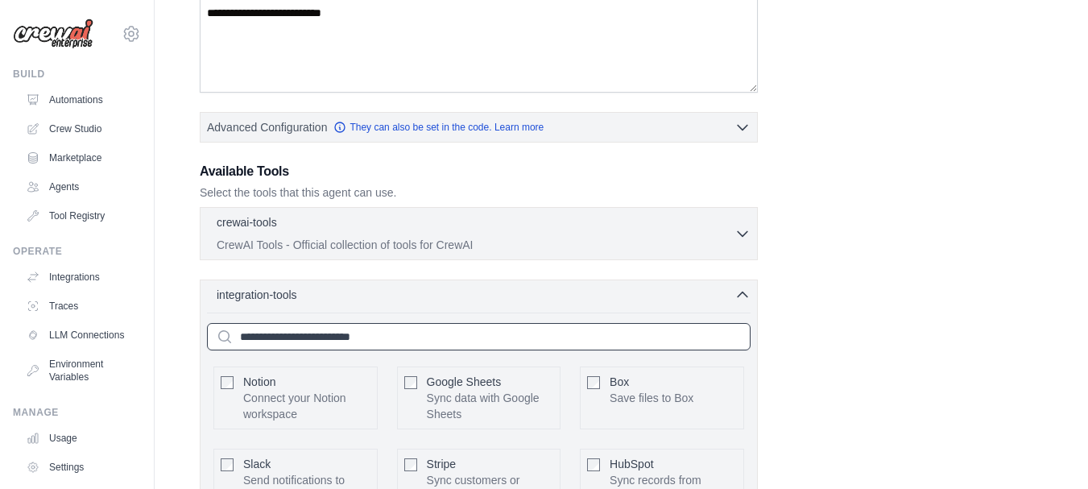
click at [542, 341] on input "text" at bounding box center [479, 336] width 544 height 27
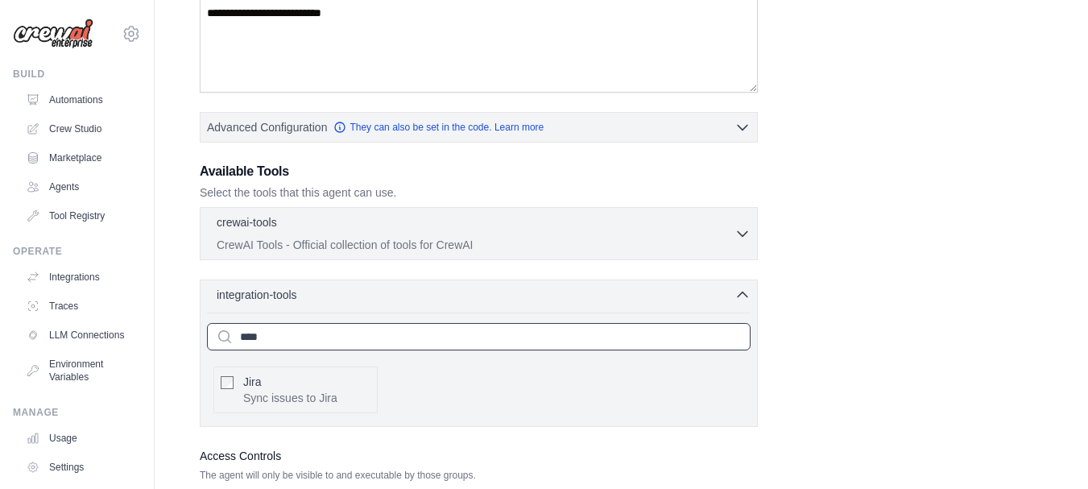
type input "****"
click at [284, 391] on p "Sync issues to Jira" at bounding box center [290, 398] width 94 height 16
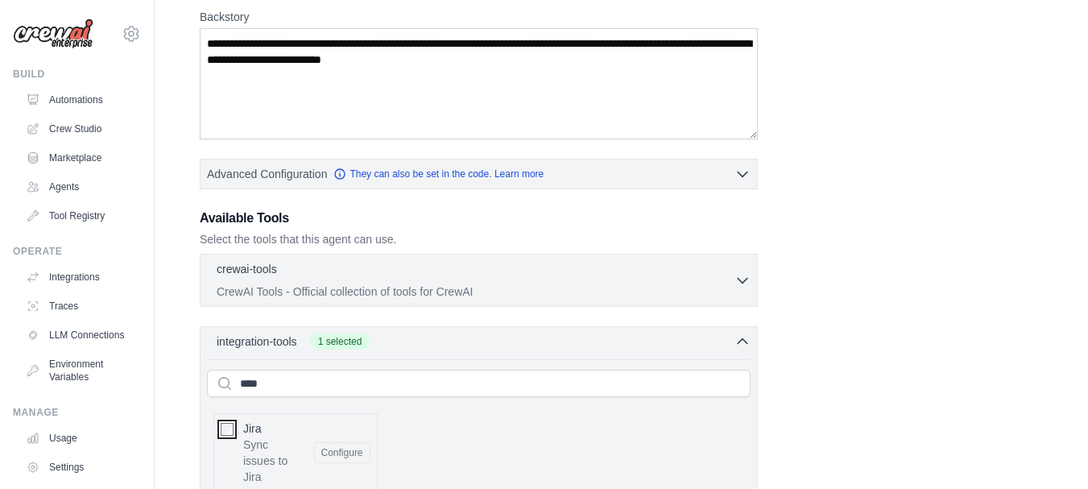
scroll to position [452, 0]
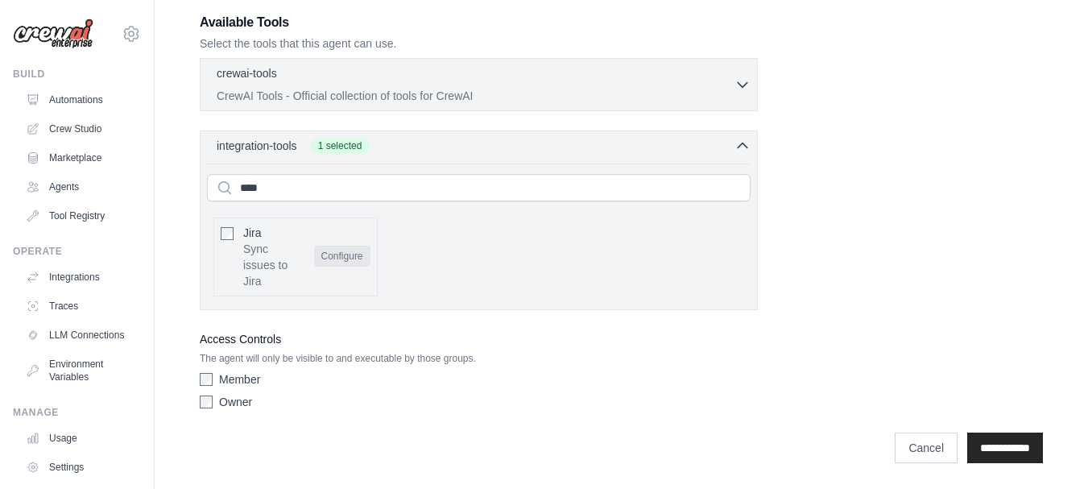
click at [348, 258] on button "Configure" at bounding box center [342, 256] width 56 height 21
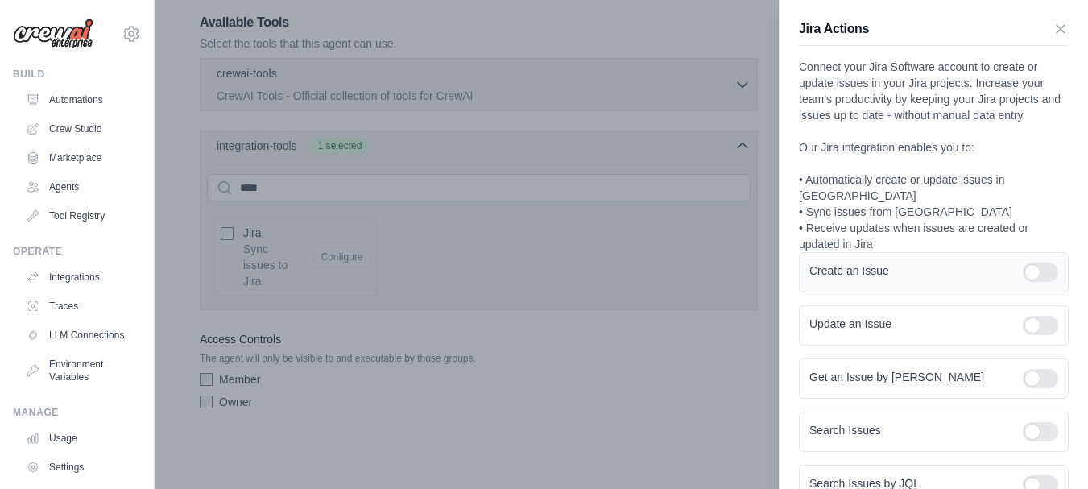
click at [1026, 265] on div at bounding box center [1040, 272] width 35 height 19
click at [1030, 321] on div at bounding box center [1040, 325] width 35 height 19
click at [1036, 359] on div "Get an Issue by Key" at bounding box center [934, 378] width 270 height 40
click at [1033, 383] on div at bounding box center [1040, 378] width 35 height 19
click at [1035, 423] on div at bounding box center [1040, 431] width 35 height 19
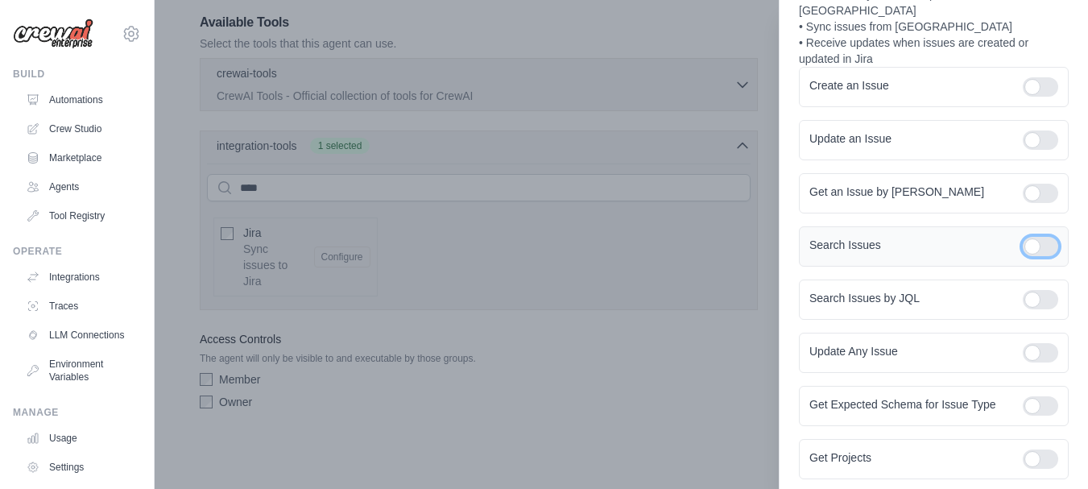
scroll to position [219, 0]
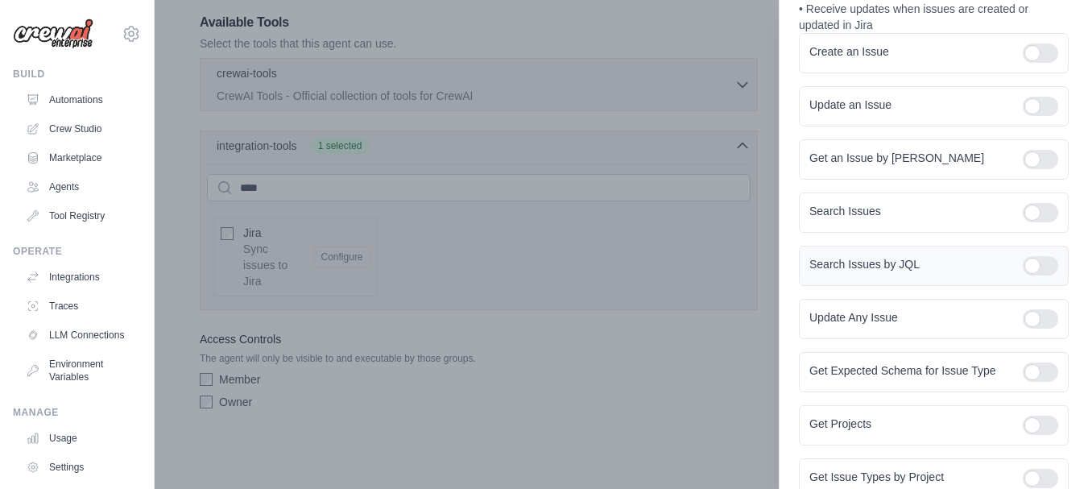
click at [1045, 259] on label at bounding box center [1040, 265] width 35 height 19
click at [1030, 321] on div at bounding box center [1040, 318] width 35 height 19
click at [1034, 380] on div at bounding box center [1040, 371] width 35 height 19
click at [1033, 435] on div at bounding box center [1040, 425] width 35 height 19
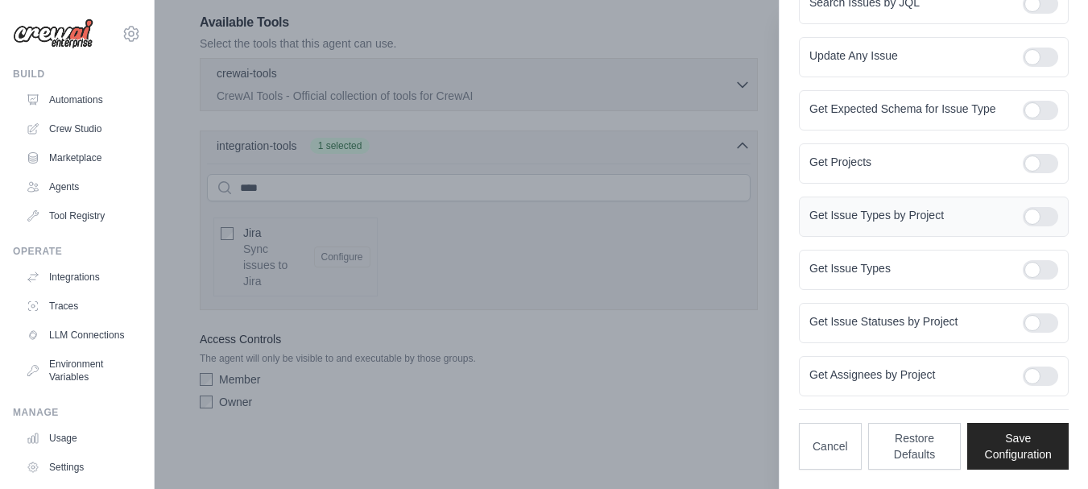
click at [1036, 207] on div at bounding box center [1040, 216] width 35 height 19
click at [1037, 261] on div at bounding box center [1040, 269] width 35 height 19
click at [1033, 337] on div "Get Issue Statuses by Project" at bounding box center [934, 323] width 270 height 40
click at [1035, 321] on div at bounding box center [1040, 322] width 35 height 19
click at [1033, 379] on div at bounding box center [1040, 375] width 35 height 19
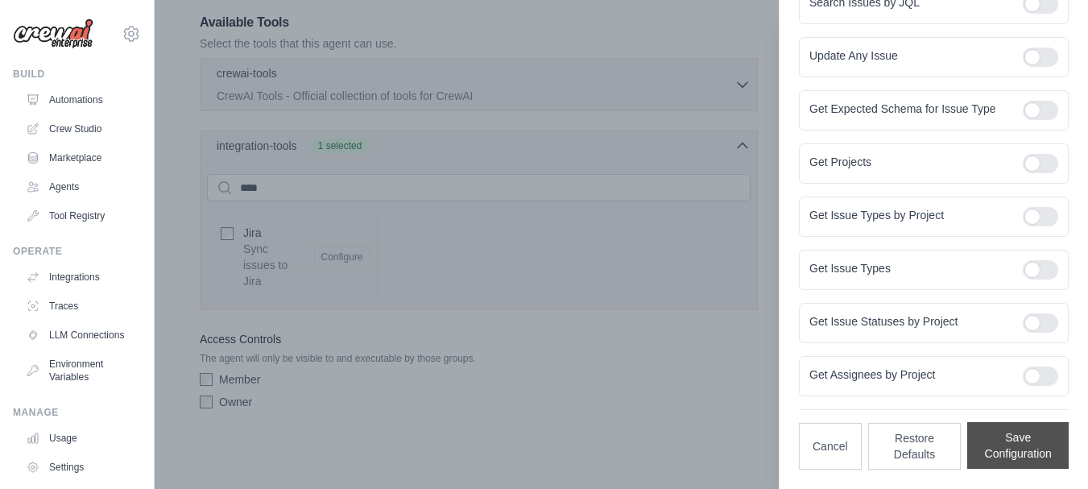
click at [1001, 453] on button "Save Configuration" at bounding box center [1017, 445] width 101 height 47
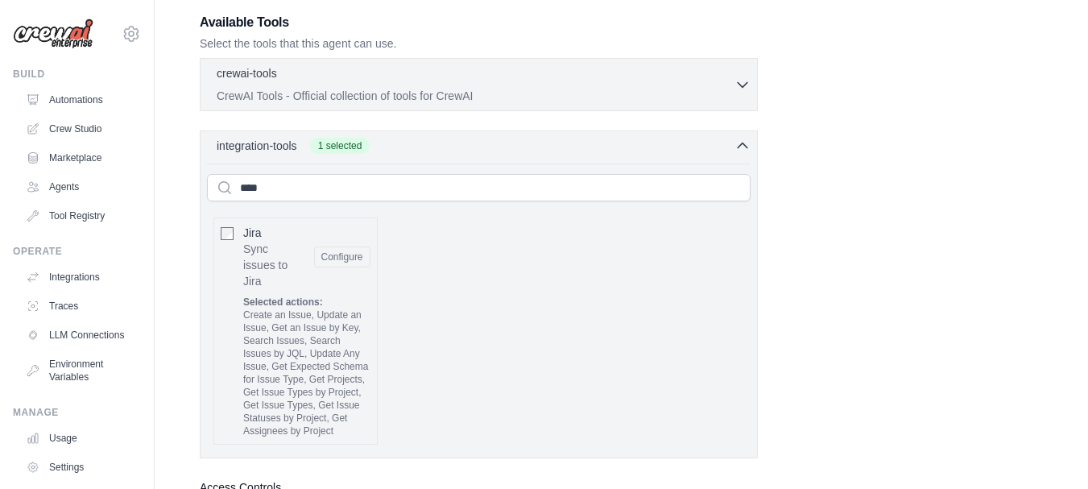
scroll to position [613, 0]
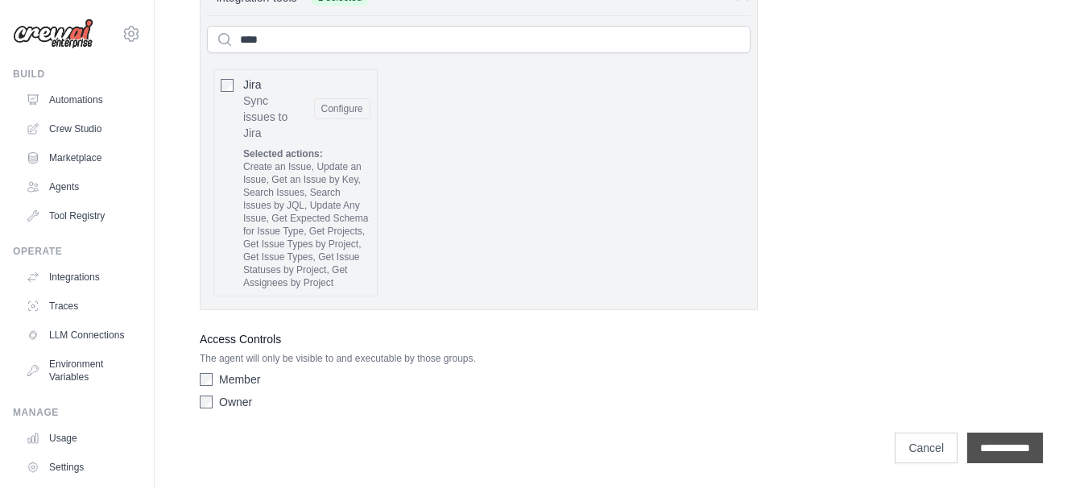
click at [988, 450] on input "**********" at bounding box center [1005, 448] width 76 height 31
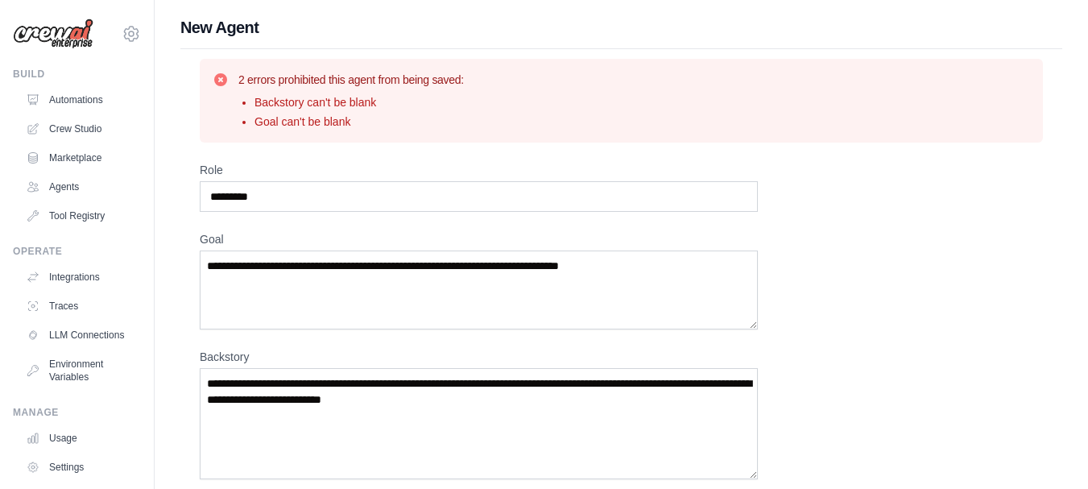
click at [988, 453] on div "Role ********* Goal Backstory Advanced Configuration They can also be set in th…" at bounding box center [621, 482] width 843 height 641
click at [627, 398] on textarea "Backstory" at bounding box center [479, 423] width 558 height 111
click at [548, 288] on textarea "Goal" at bounding box center [479, 289] width 558 height 79
click at [313, 197] on input "*********" at bounding box center [479, 196] width 558 height 31
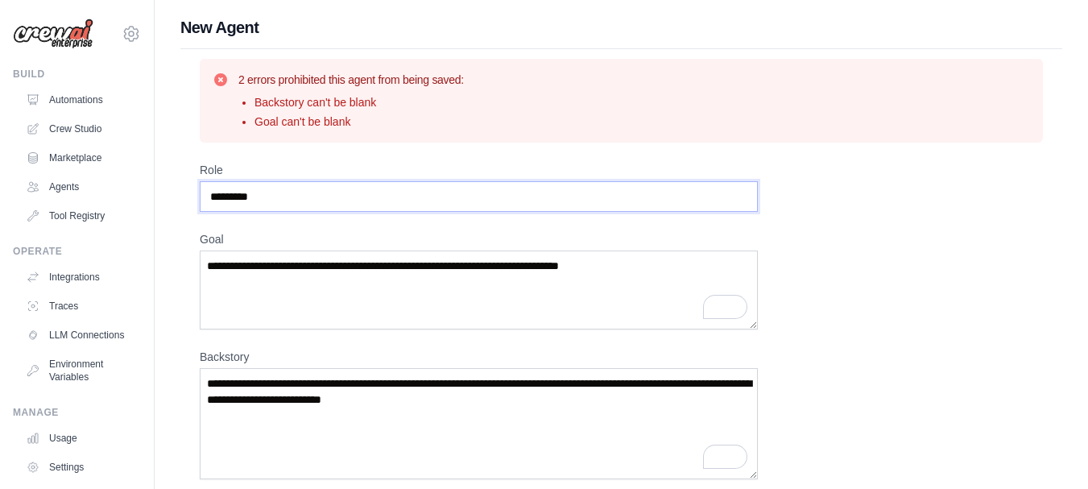
click at [313, 197] on input "*********" at bounding box center [479, 196] width 558 height 31
paste input "********"
type input "**********"
click at [366, 308] on textarea "Goal" at bounding box center [479, 289] width 558 height 79
paste textarea "**********"
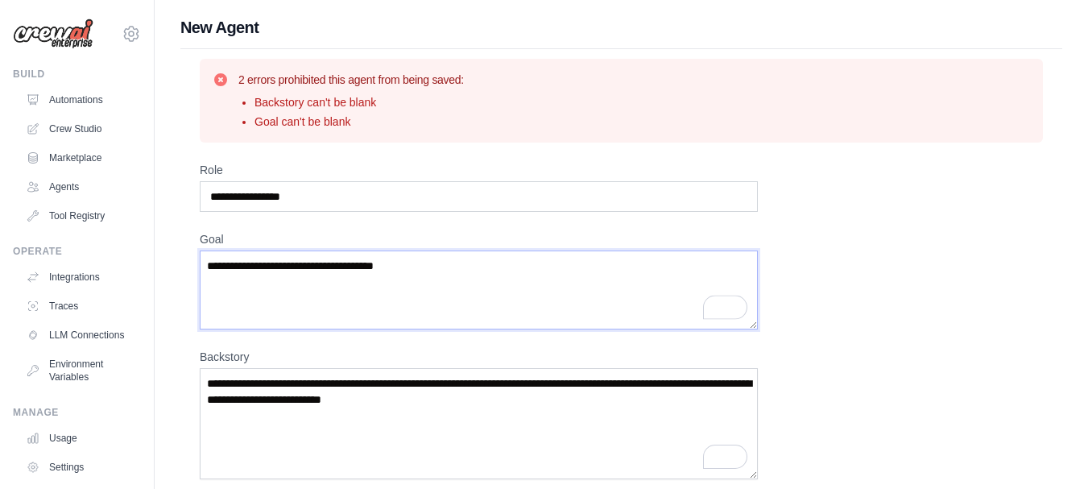
type textarea "**********"
click at [445, 404] on textarea "Backstory" at bounding box center [479, 423] width 558 height 111
paste textarea "**********"
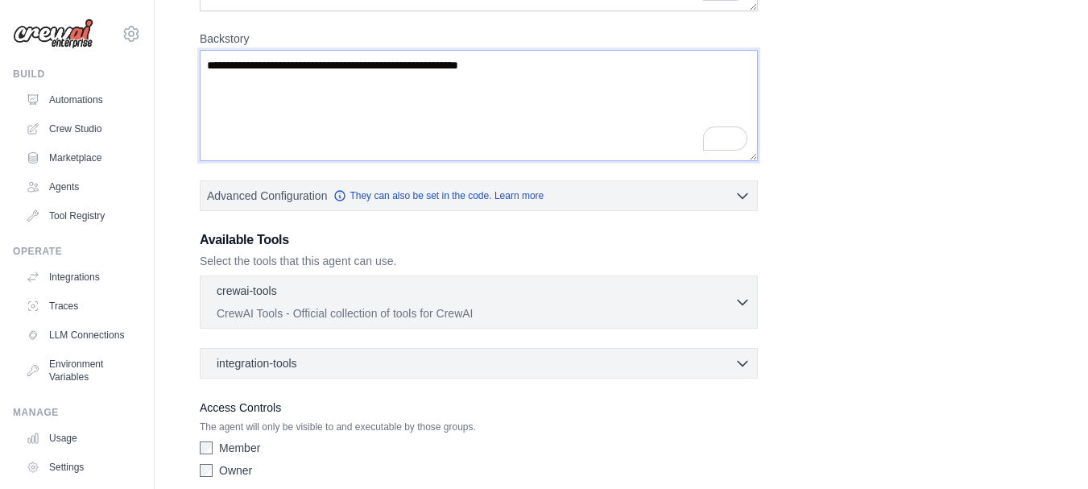
scroll to position [387, 0]
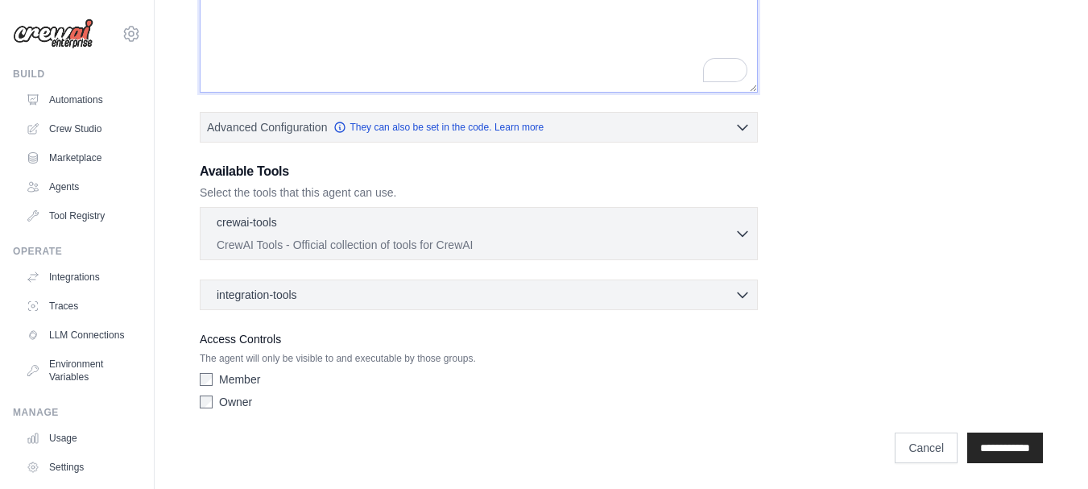
type textarea "**********"
click at [996, 441] on input "**********" at bounding box center [1005, 448] width 76 height 31
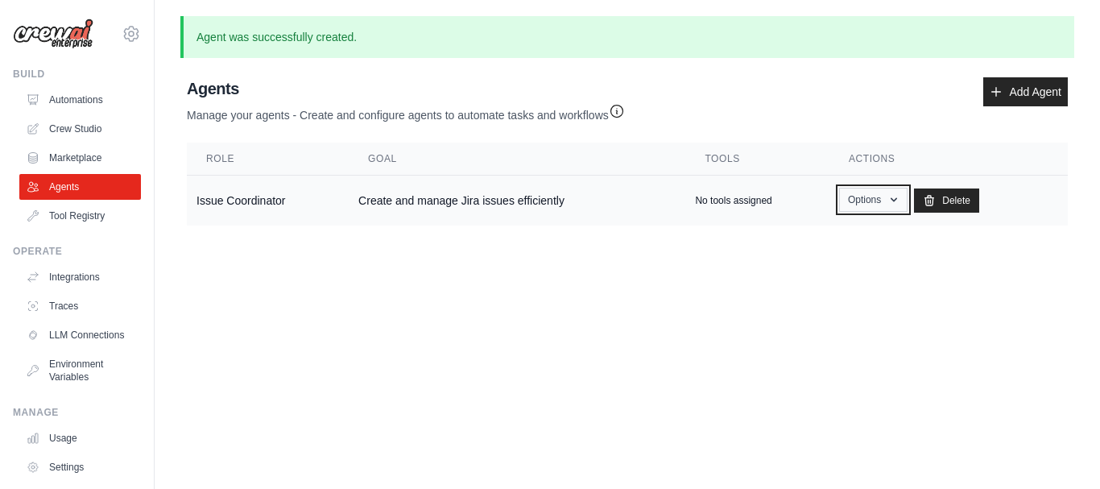
click at [889, 198] on button "Options" at bounding box center [873, 200] width 68 height 24
click at [921, 339] on body "djkolkata2000@gmail.com Settings Build Automations Crew Studio" at bounding box center [550, 244] width 1100 height 489
click at [404, 200] on td "Create and manage Jira issues efficiently" at bounding box center [517, 201] width 337 height 51
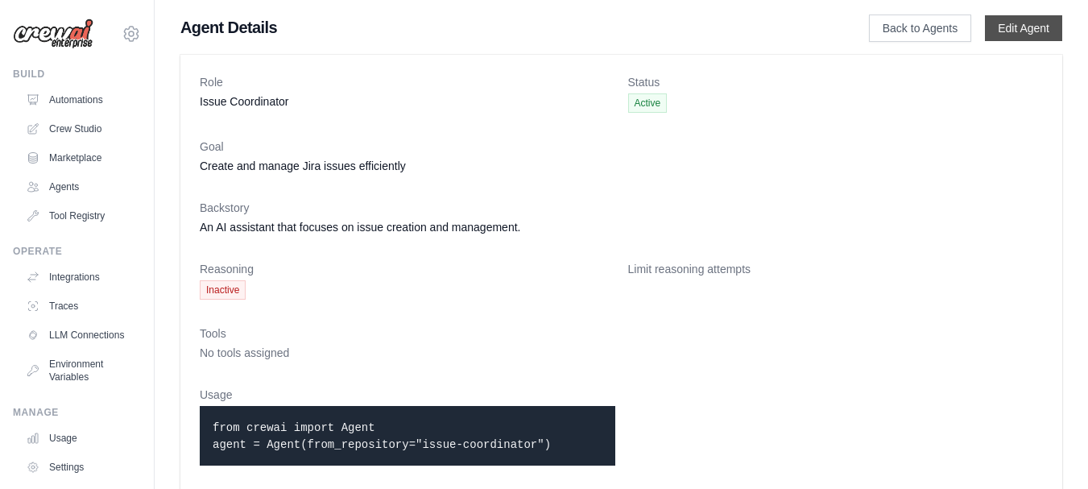
click at [1006, 32] on link "Edit Agent" at bounding box center [1023, 28] width 77 height 26
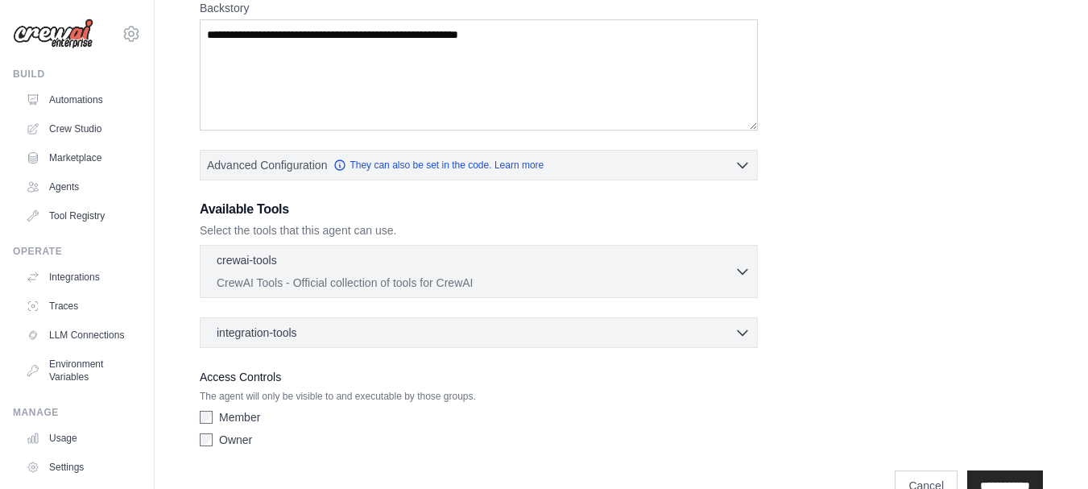
scroll to position [348, 0]
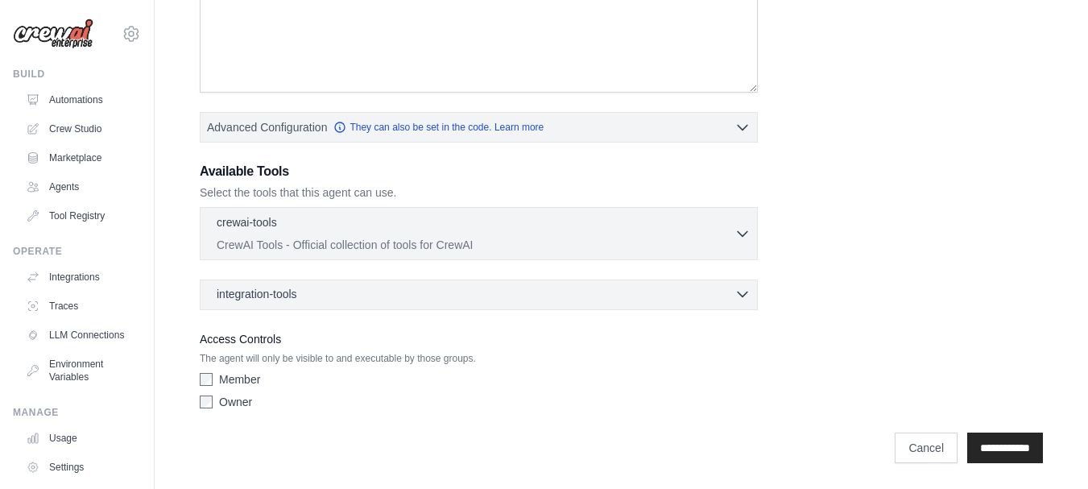
click at [743, 295] on icon "button" at bounding box center [743, 294] width 16 height 16
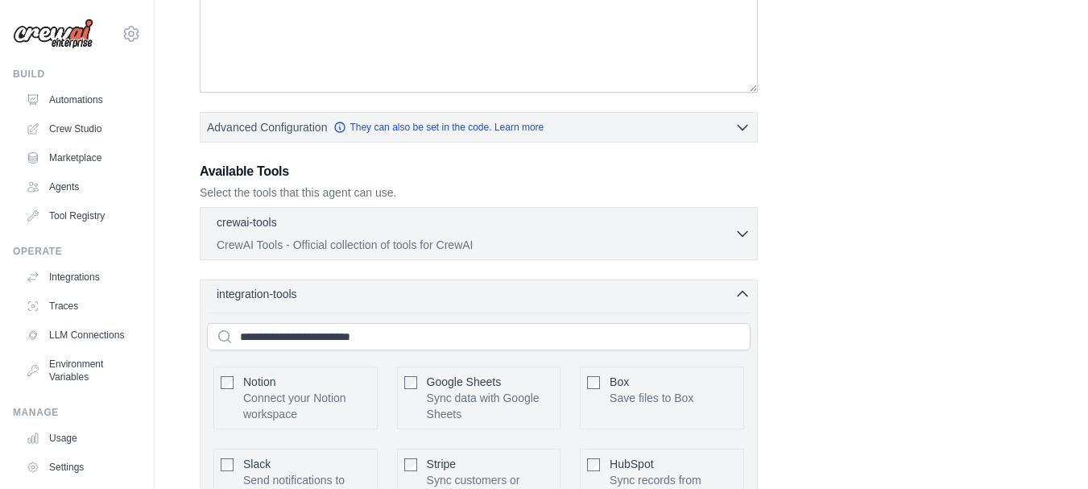
click at [743, 293] on icon "button" at bounding box center [743, 294] width 10 height 5
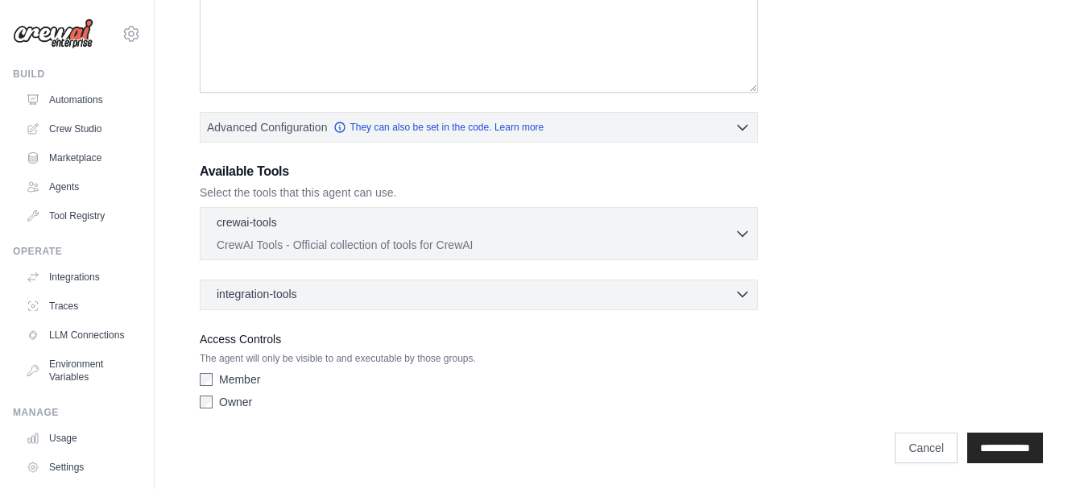
click at [743, 293] on icon "button" at bounding box center [743, 294] width 16 height 16
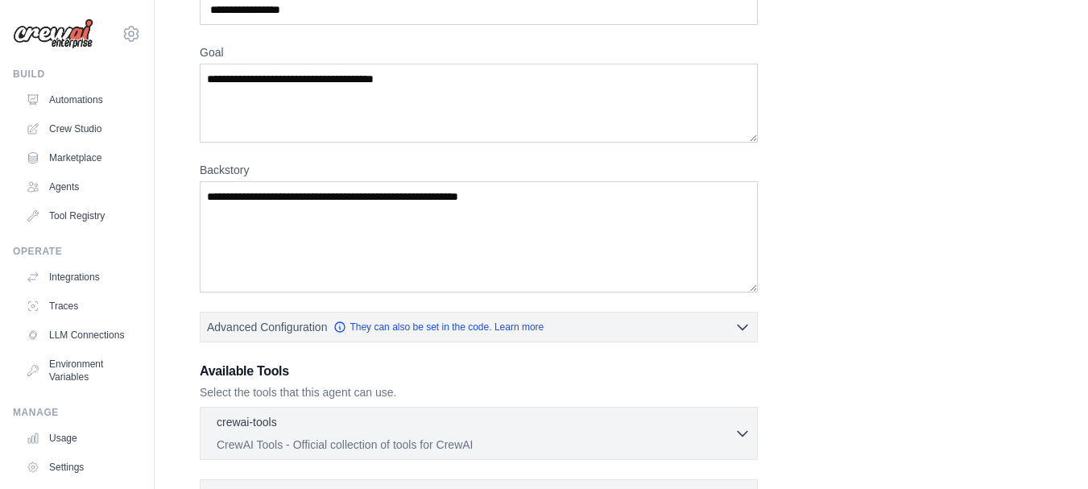
scroll to position [143, 0]
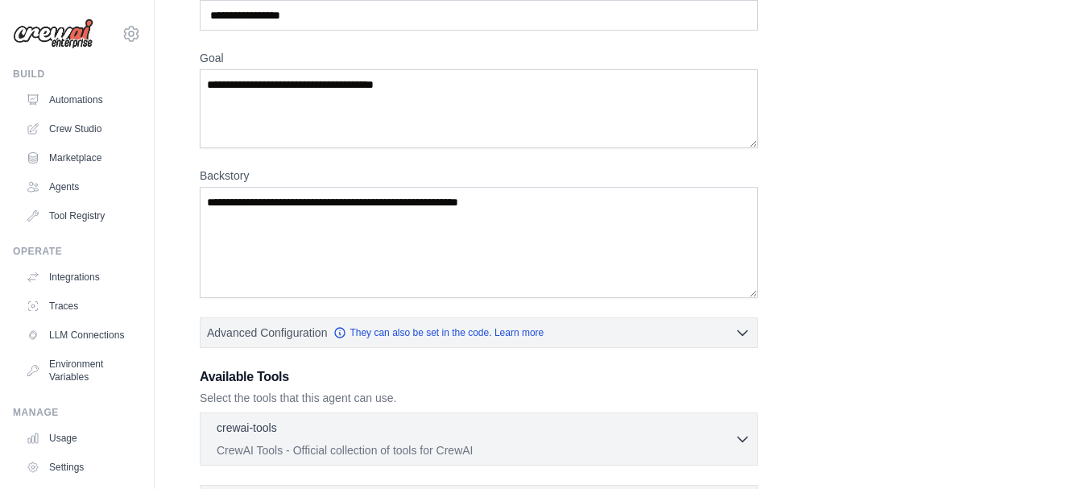
click at [751, 430] on div "crewai-tools 0 selected CrewAI Tools - Official collection of tools for CrewAI …" at bounding box center [479, 438] width 558 height 53
click at [746, 436] on icon "button" at bounding box center [743, 438] width 16 height 16
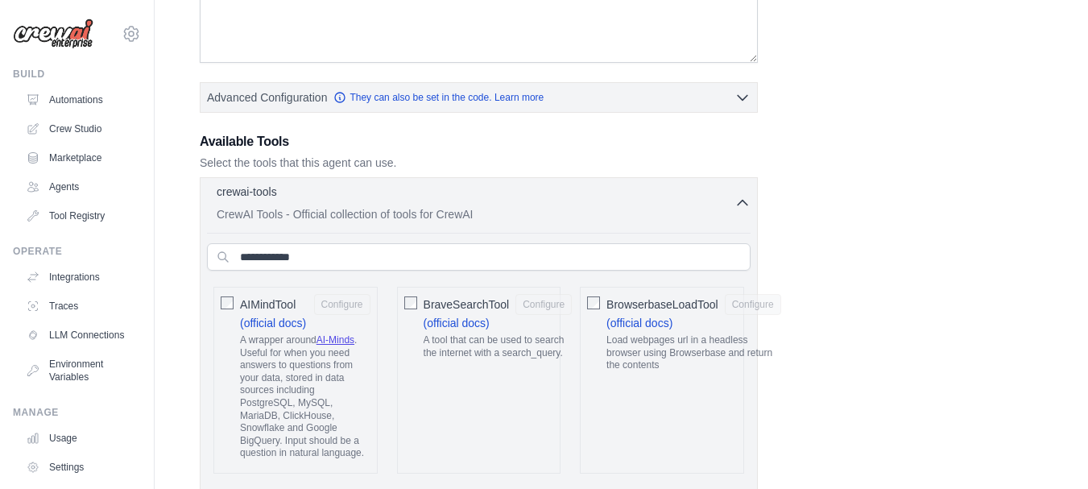
scroll to position [292, 0]
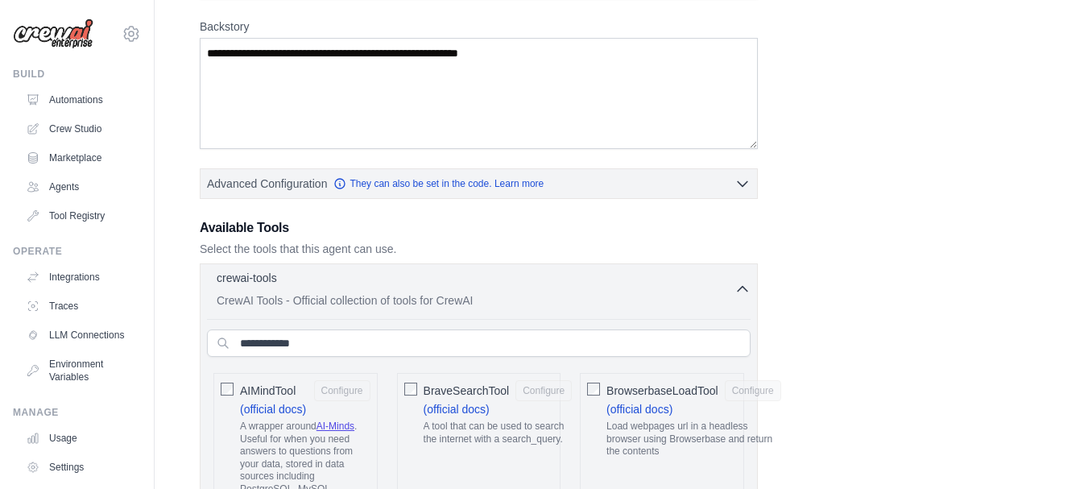
click at [741, 291] on icon "button" at bounding box center [743, 289] width 16 height 16
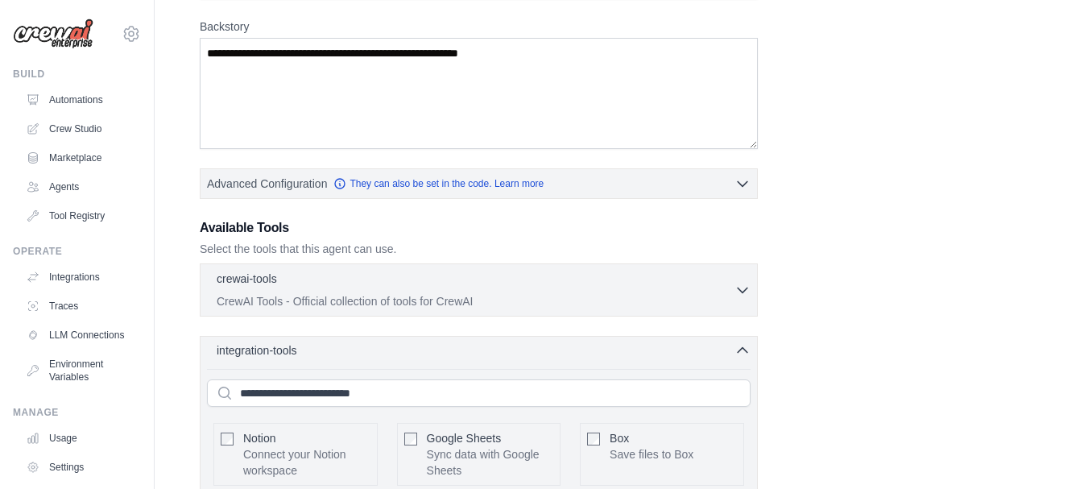
click at [743, 349] on icon "button" at bounding box center [743, 350] width 10 height 5
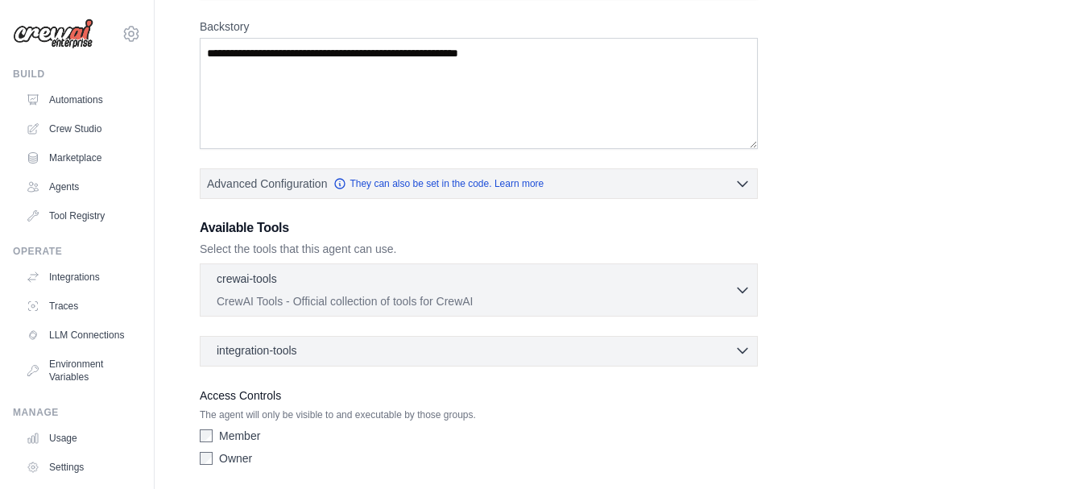
click at [743, 349] on icon "button" at bounding box center [743, 350] width 16 height 16
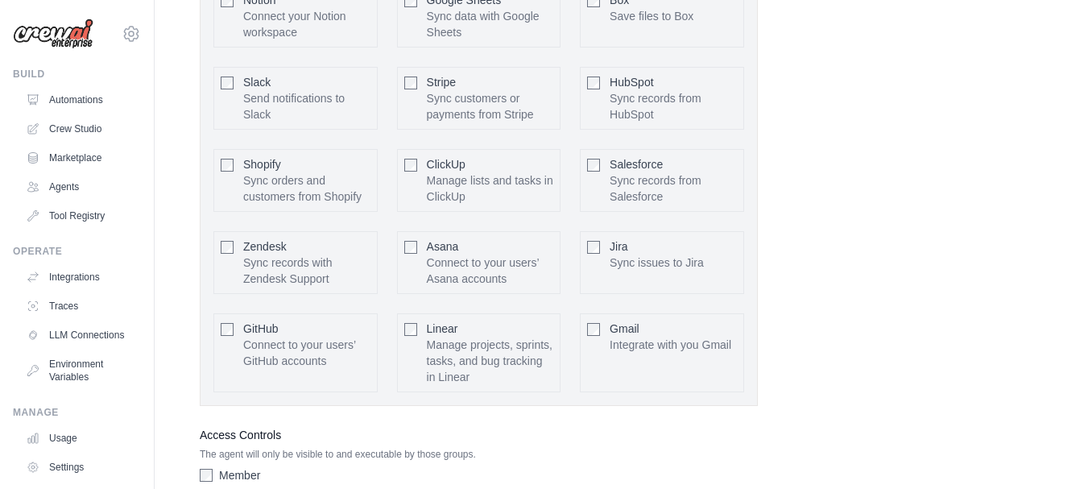
scroll to position [724, 0]
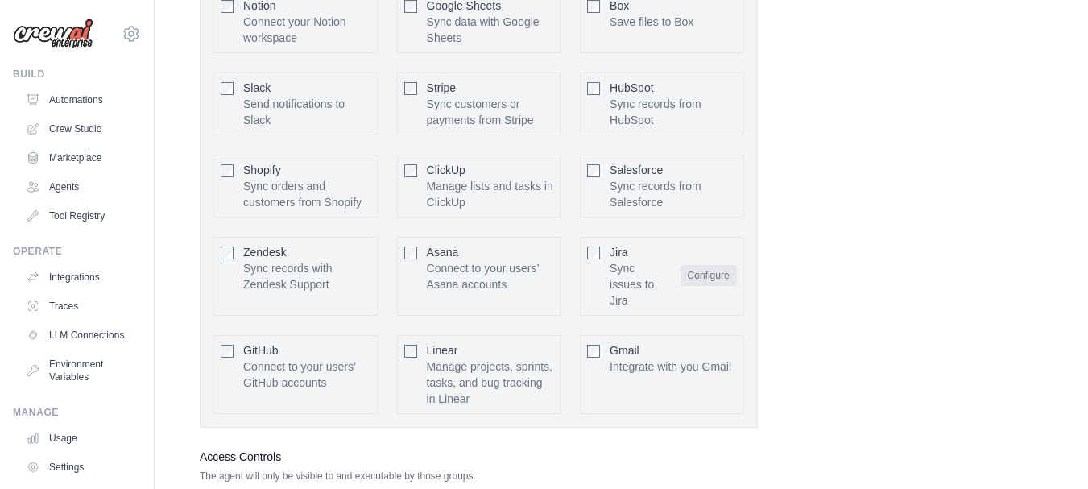
click at [706, 286] on button "Configure" at bounding box center [709, 275] width 56 height 21
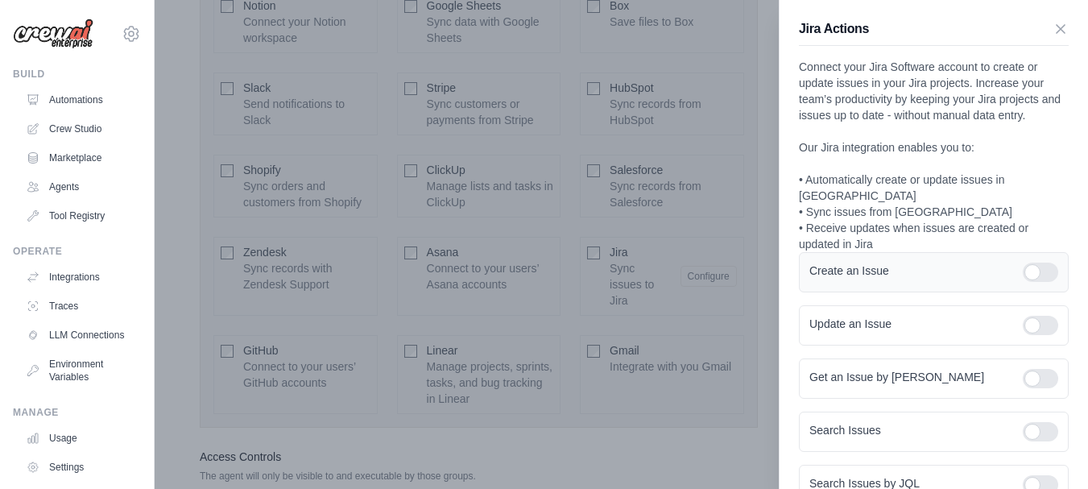
click at [1027, 278] on div at bounding box center [1040, 272] width 35 height 19
click at [1026, 332] on div at bounding box center [1040, 325] width 35 height 19
click at [1033, 381] on div at bounding box center [1040, 378] width 35 height 19
click at [1028, 424] on div at bounding box center [1040, 431] width 35 height 19
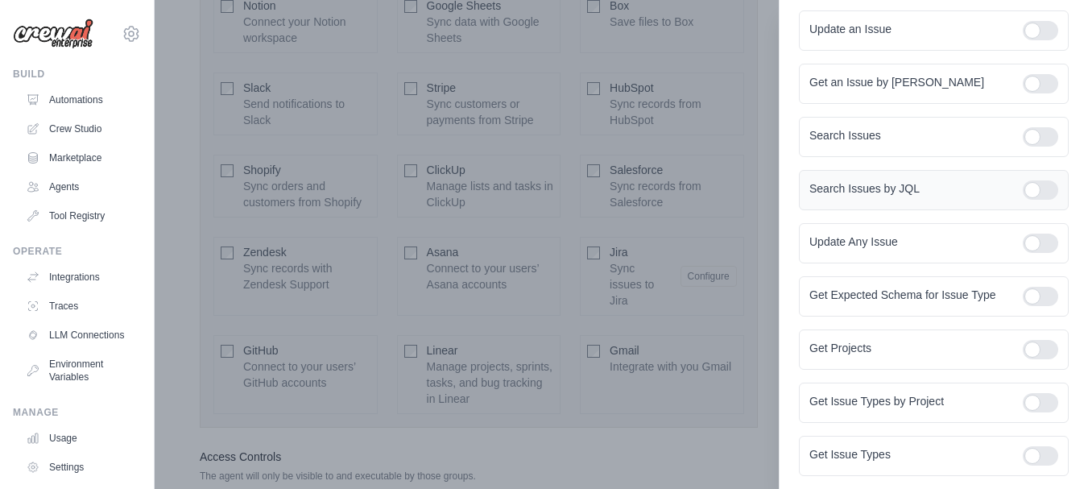
click at [1042, 195] on div at bounding box center [1040, 189] width 35 height 19
click at [1037, 254] on div "Update Any Issue" at bounding box center [934, 243] width 270 height 40
click at [1033, 246] on div at bounding box center [1040, 243] width 35 height 19
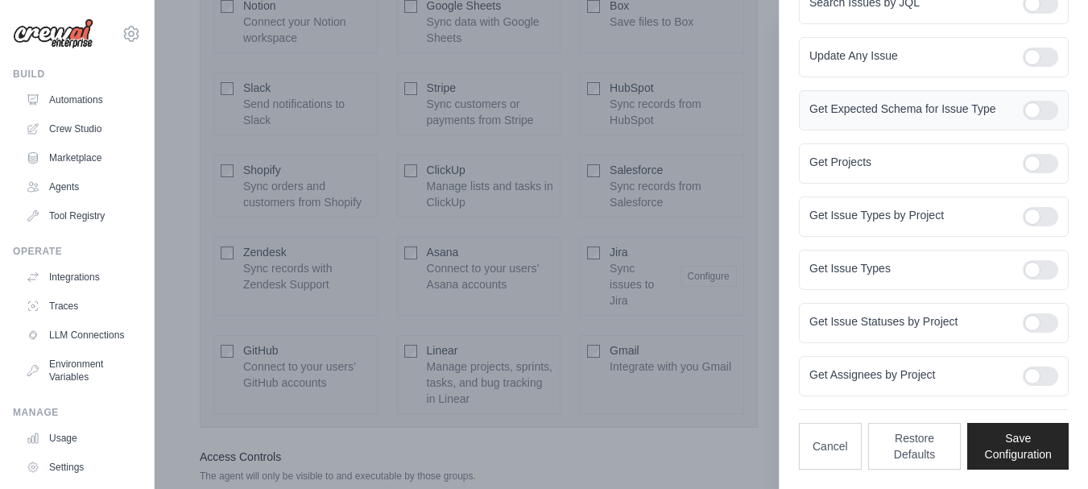
click at [1025, 101] on div at bounding box center [1040, 110] width 35 height 19
click at [1029, 164] on div at bounding box center [1040, 163] width 35 height 19
click at [1040, 219] on div at bounding box center [1040, 216] width 35 height 19
click at [1037, 269] on div at bounding box center [1040, 269] width 35 height 19
click at [1031, 334] on div "Get Issue Statuses by Project" at bounding box center [934, 323] width 270 height 40
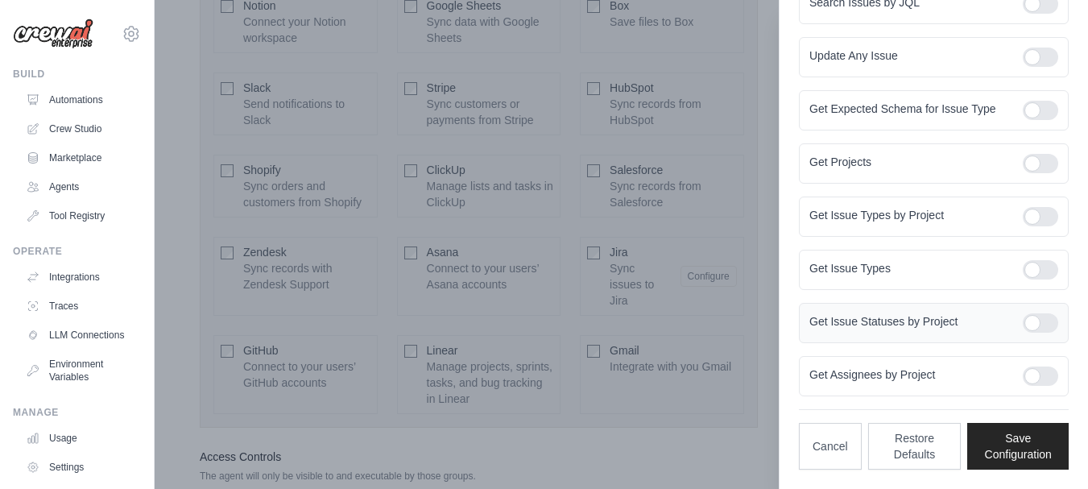
click at [1033, 320] on div at bounding box center [1040, 322] width 35 height 19
click at [1038, 383] on div at bounding box center [1040, 375] width 35 height 19
click at [1015, 443] on button "Save Configuration" at bounding box center [1017, 445] width 101 height 47
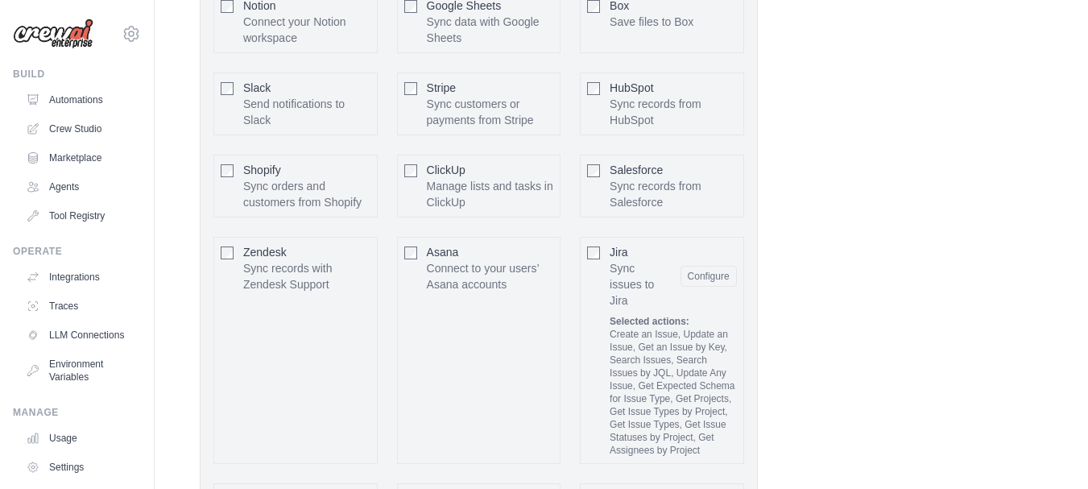
scroll to position [1019, 0]
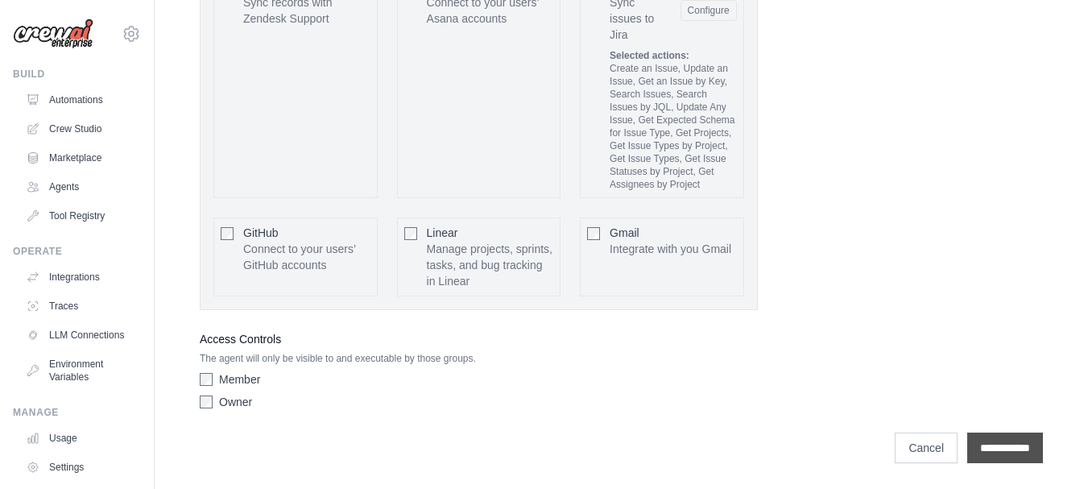
click at [977, 445] on input "**********" at bounding box center [1005, 448] width 76 height 31
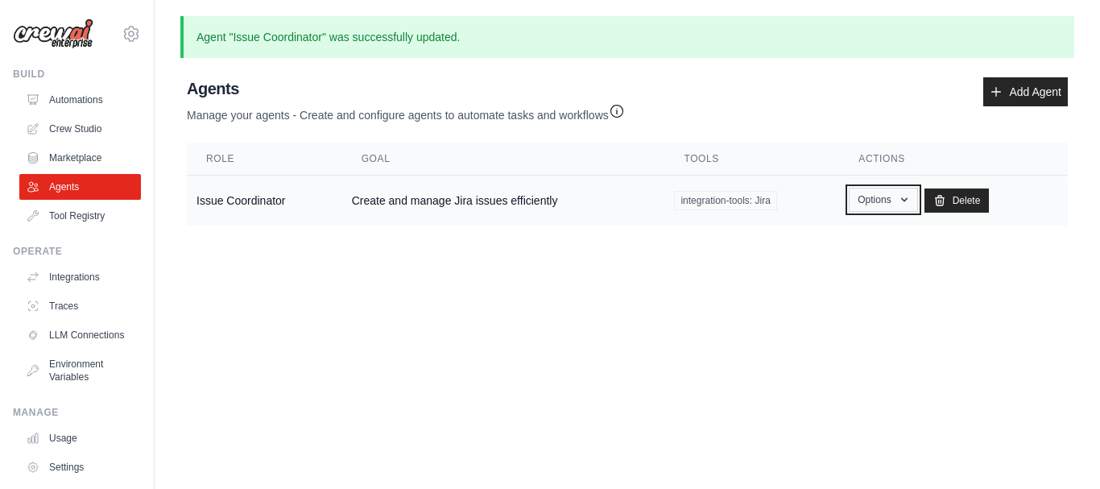
click at [876, 191] on button "Options" at bounding box center [883, 200] width 68 height 24
click at [859, 237] on link "Show" at bounding box center [860, 236] width 116 height 29
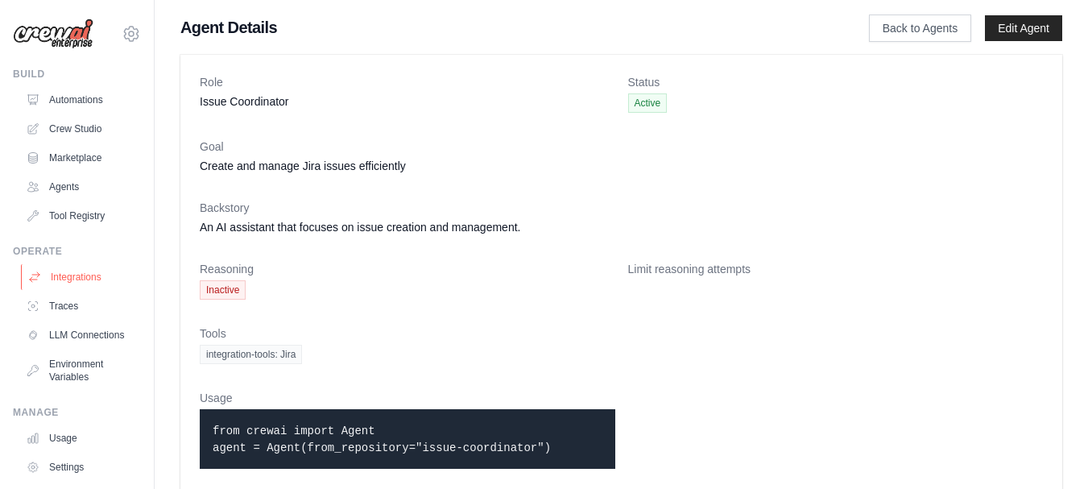
click at [109, 280] on link "Integrations" at bounding box center [82, 277] width 122 height 26
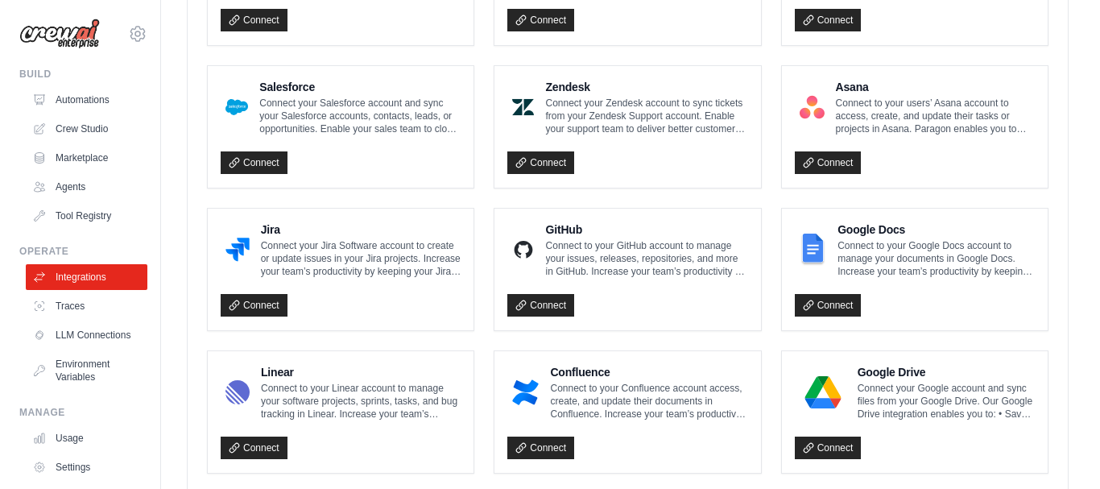
scroll to position [889, 0]
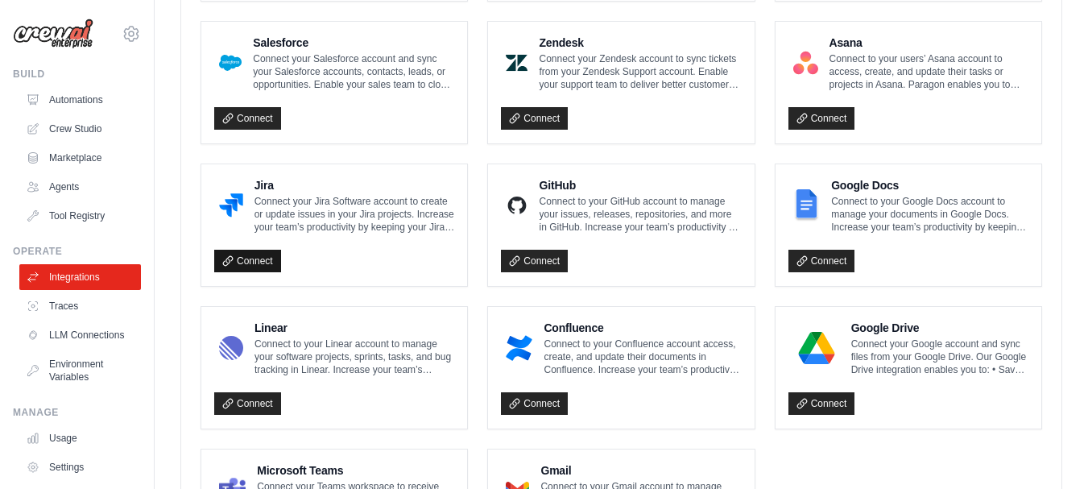
click at [267, 255] on link "Connect" at bounding box center [247, 261] width 67 height 23
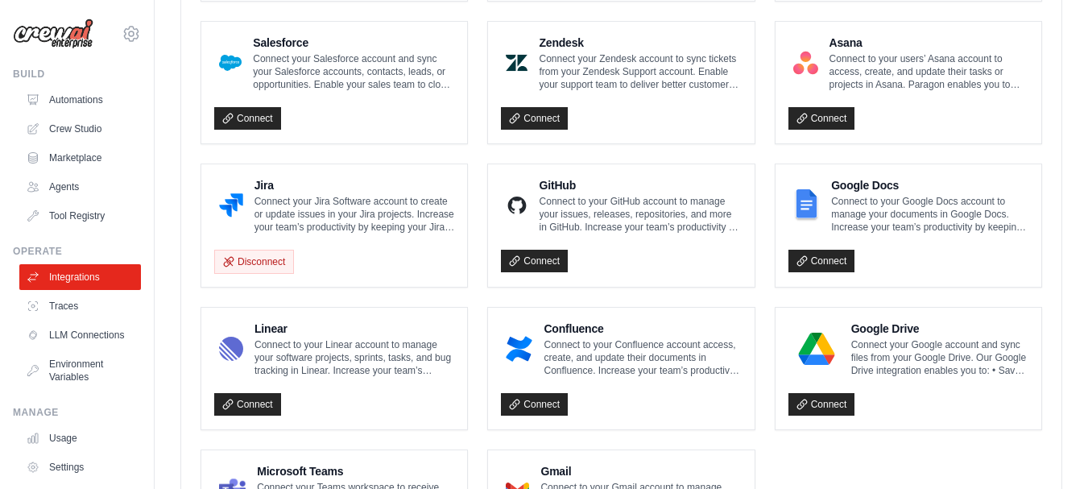
click at [412, 219] on p "Connect your Jira Software account to create or update issues in your Jira proj…" at bounding box center [355, 214] width 201 height 39
click at [266, 177] on h4 "Jira" at bounding box center [355, 185] width 201 height 16
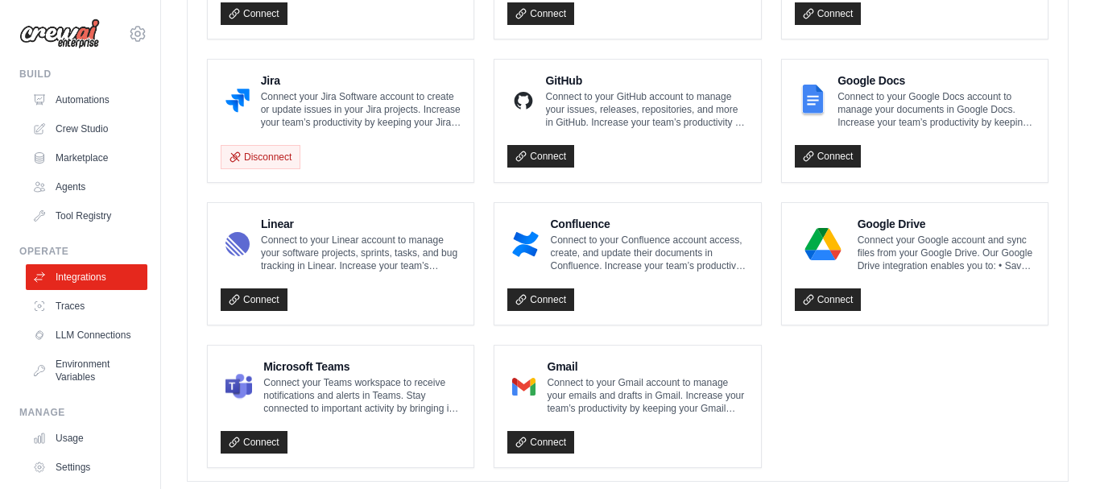
scroll to position [1077, 0]
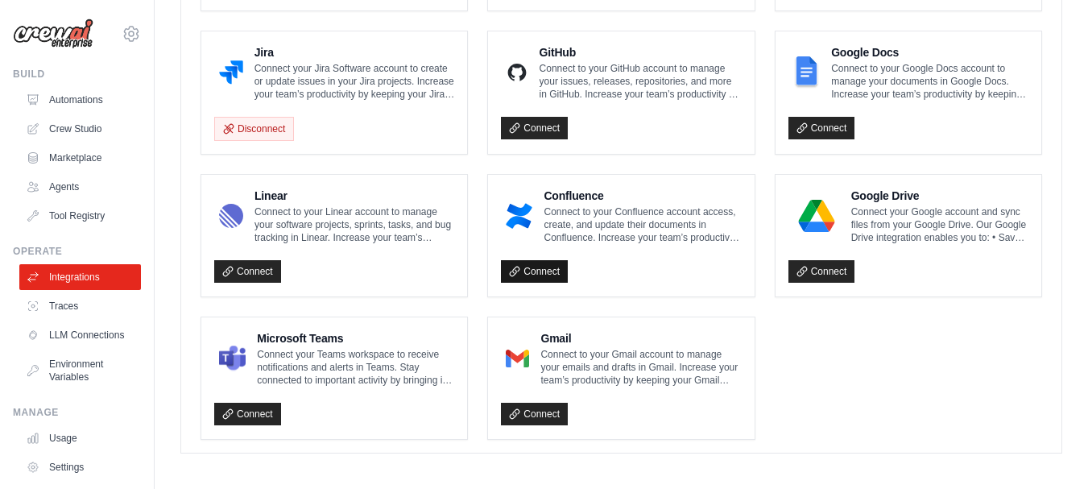
click at [550, 260] on link "Connect" at bounding box center [534, 271] width 67 height 23
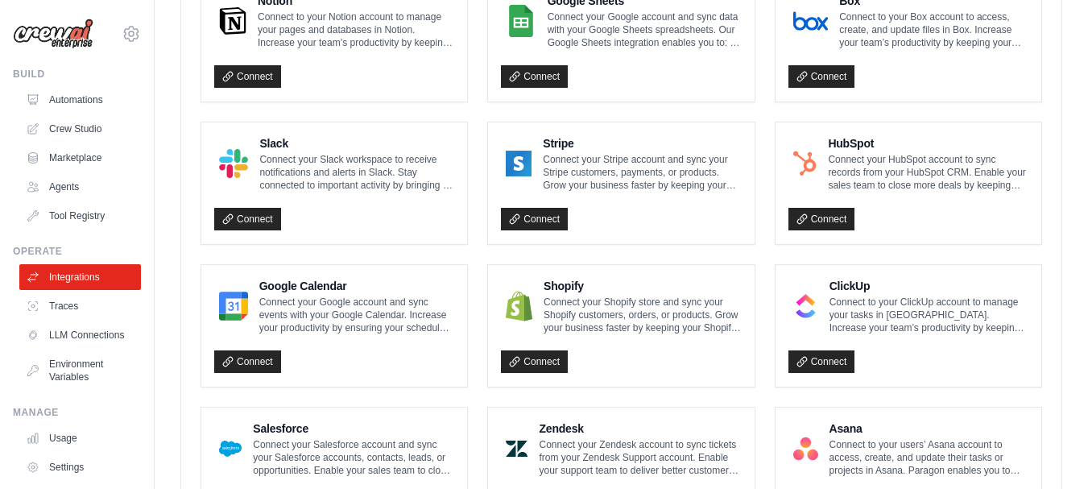
scroll to position [1078, 0]
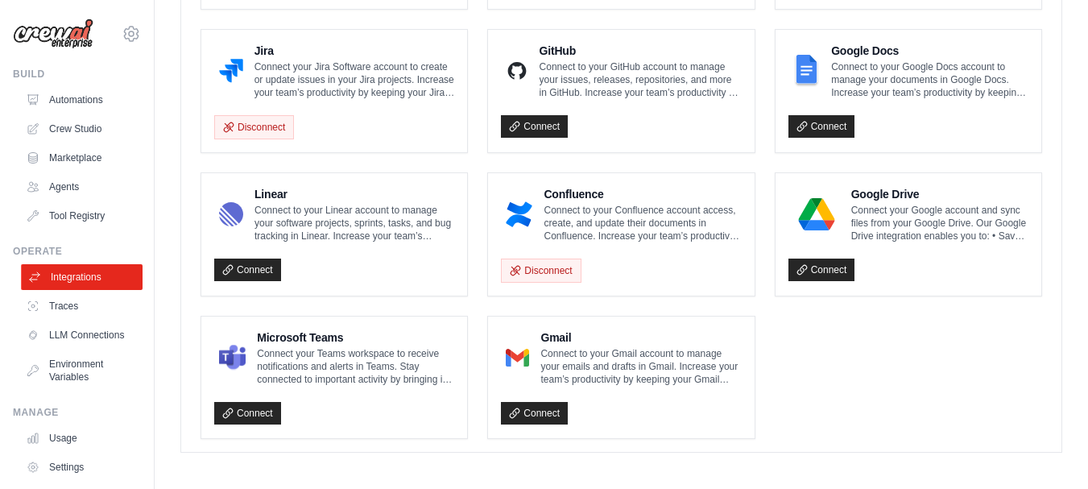
click at [108, 278] on link "Integrations" at bounding box center [82, 277] width 122 height 26
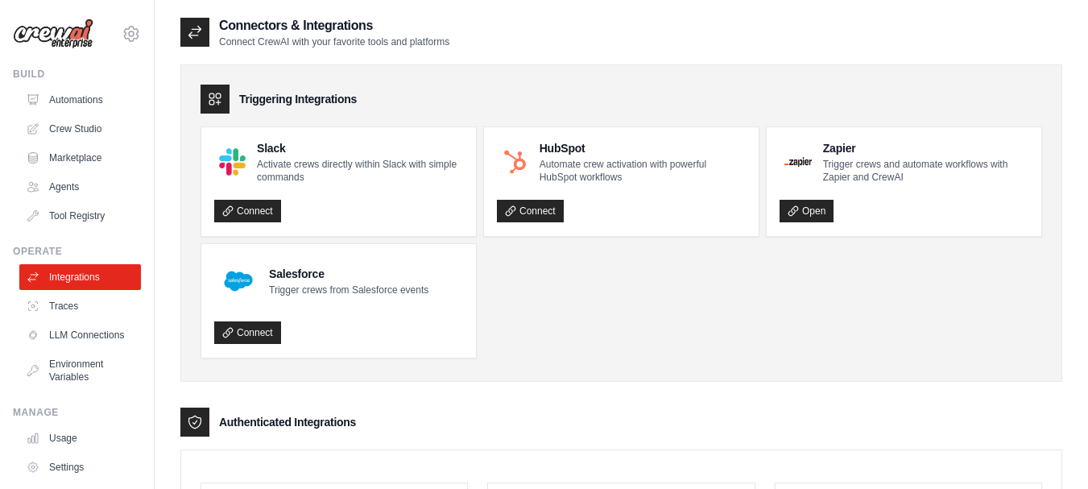
click at [87, 212] on link "Tool Registry" at bounding box center [80, 216] width 122 height 26
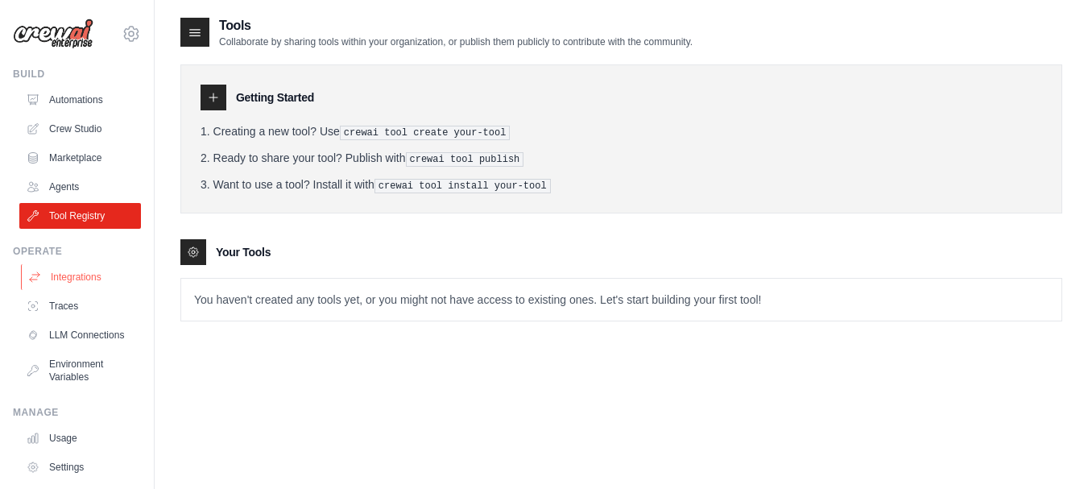
click at [86, 276] on link "Integrations" at bounding box center [82, 277] width 122 height 26
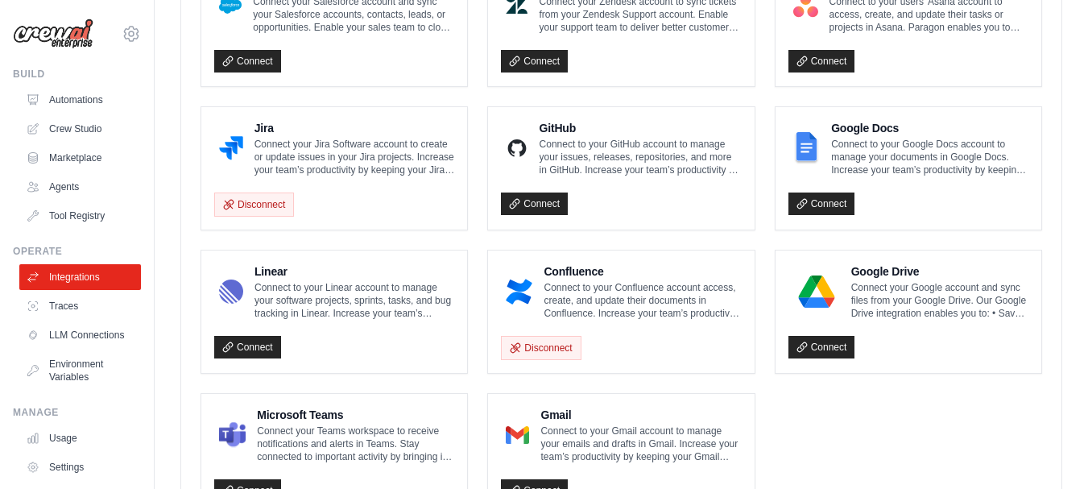
scroll to position [1024, 0]
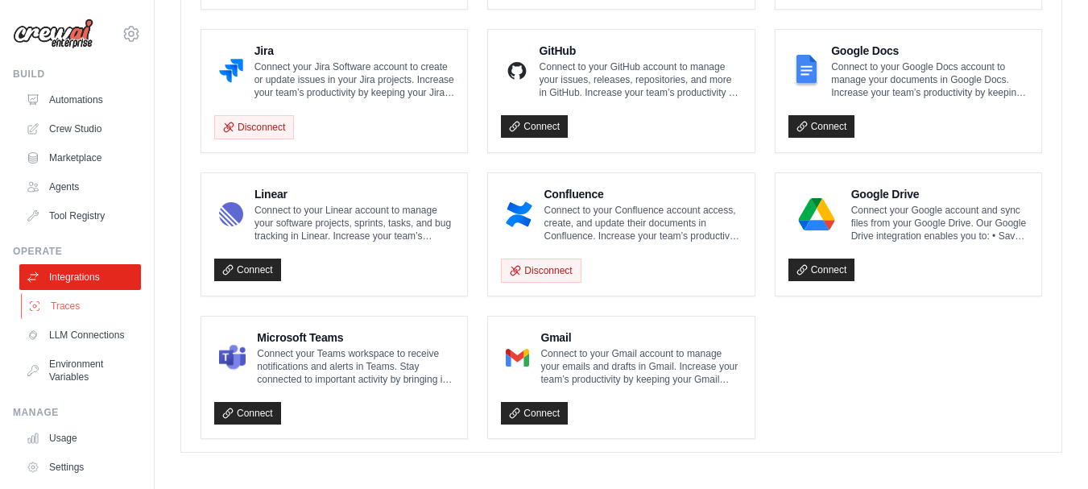
click at [77, 305] on link "Traces" at bounding box center [82, 306] width 122 height 26
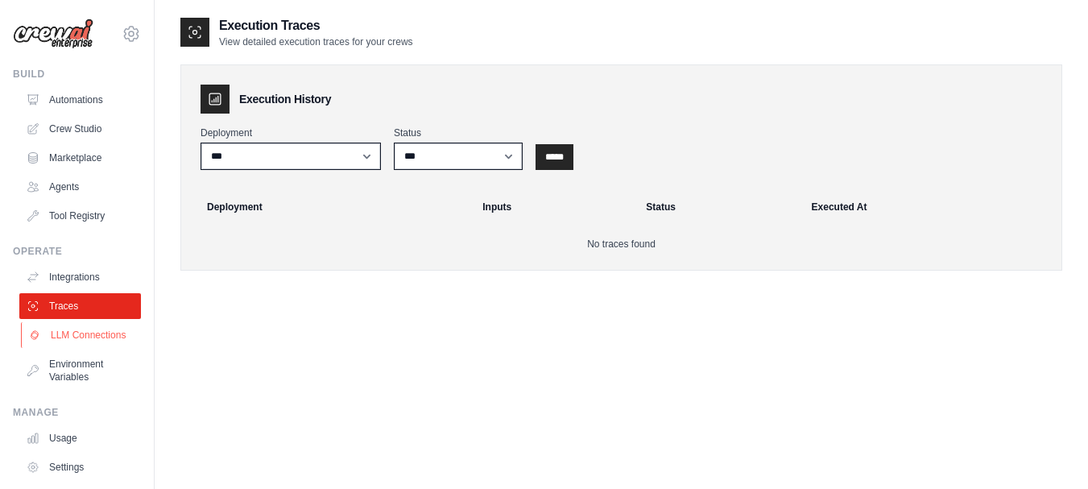
click at [76, 338] on link "LLM Connections" at bounding box center [82, 335] width 122 height 26
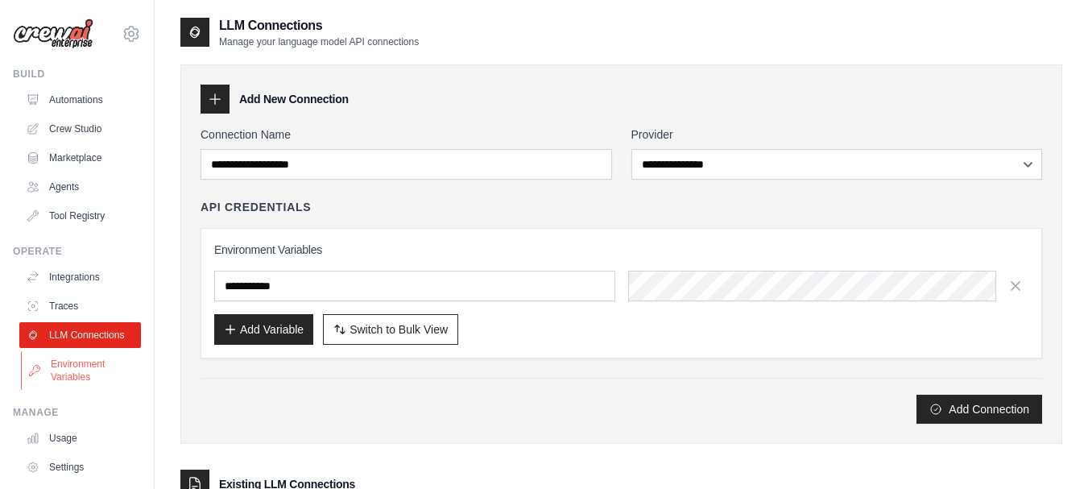
click at [84, 379] on link "Environment Variables" at bounding box center [82, 370] width 122 height 39
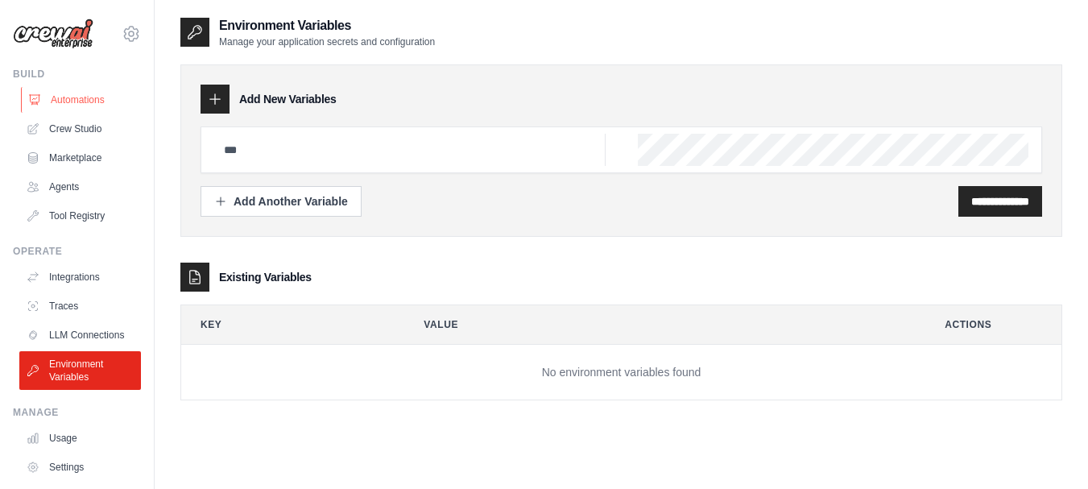
click at [98, 100] on link "Automations" at bounding box center [82, 100] width 122 height 26
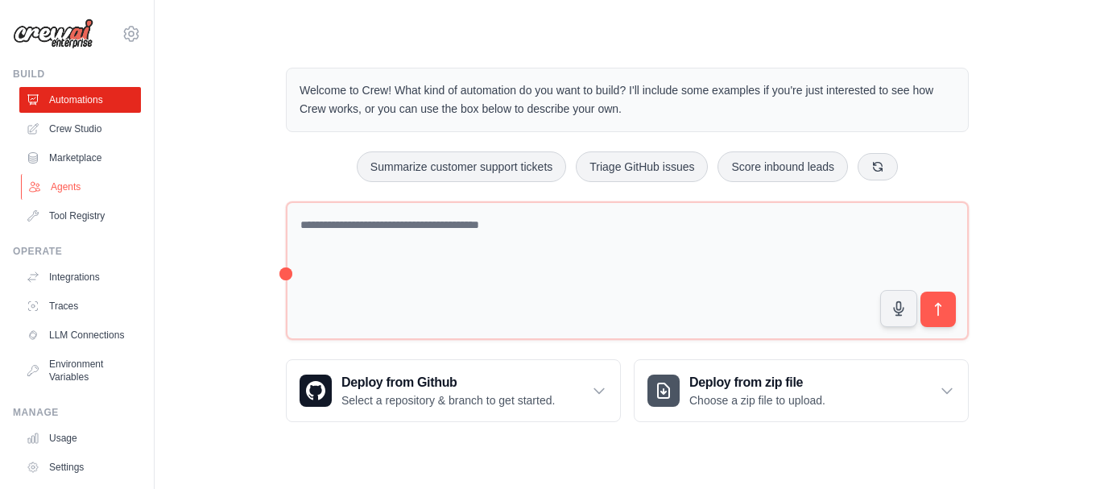
click at [82, 195] on link "Agents" at bounding box center [82, 187] width 122 height 26
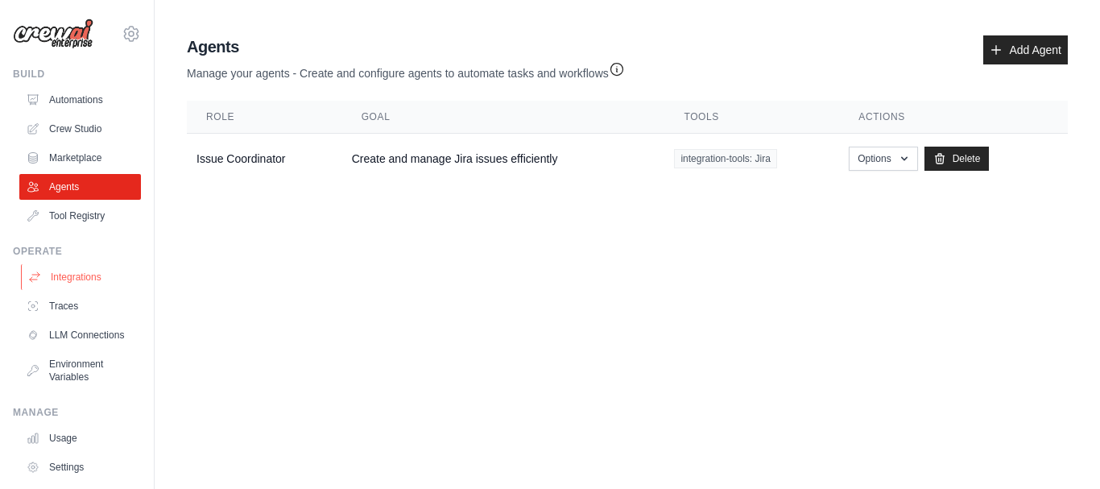
click at [107, 281] on link "Integrations" at bounding box center [82, 277] width 122 height 26
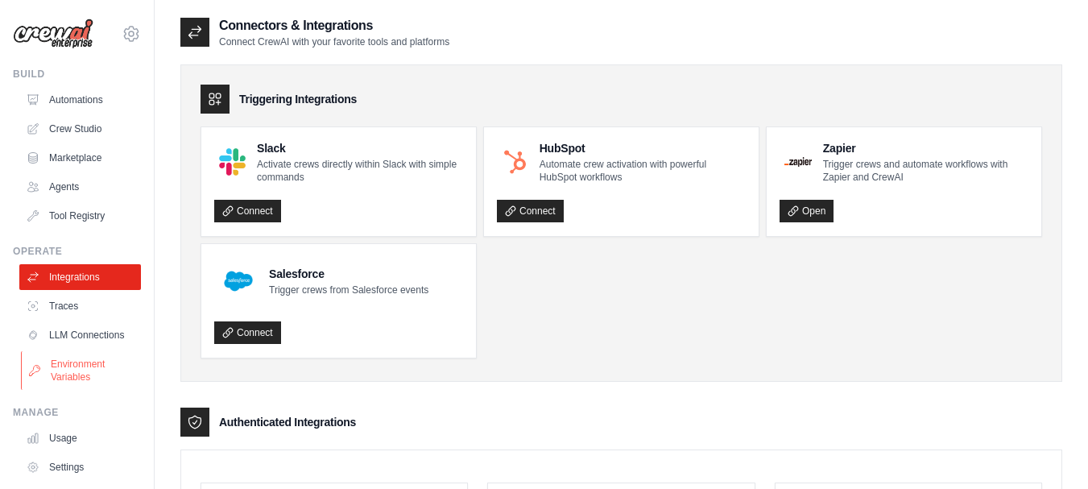
scroll to position [89, 0]
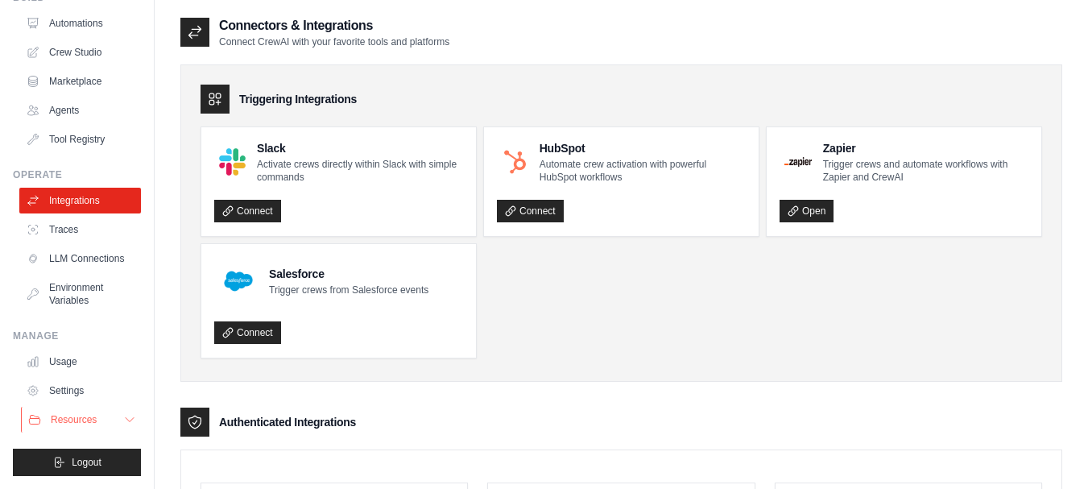
click at [91, 425] on span "Resources" at bounding box center [74, 419] width 46 height 13
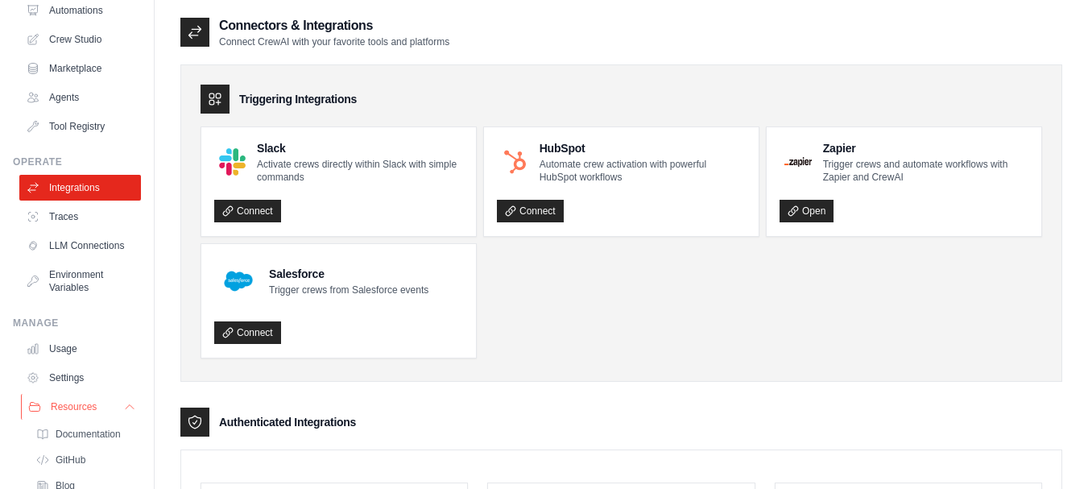
scroll to position [205, 0]
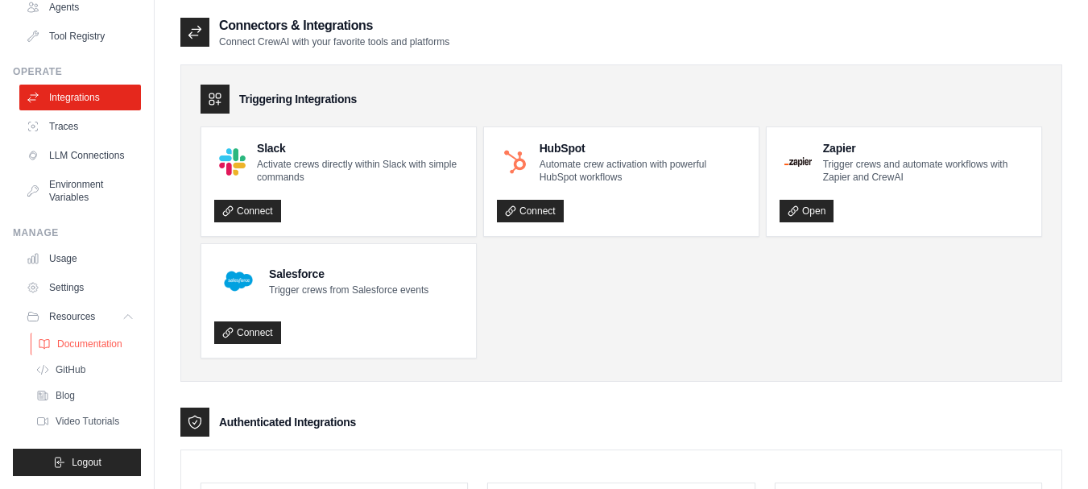
click at [102, 337] on span "Documentation" at bounding box center [89, 343] width 65 height 13
